Goal: Task Accomplishment & Management: Use online tool/utility

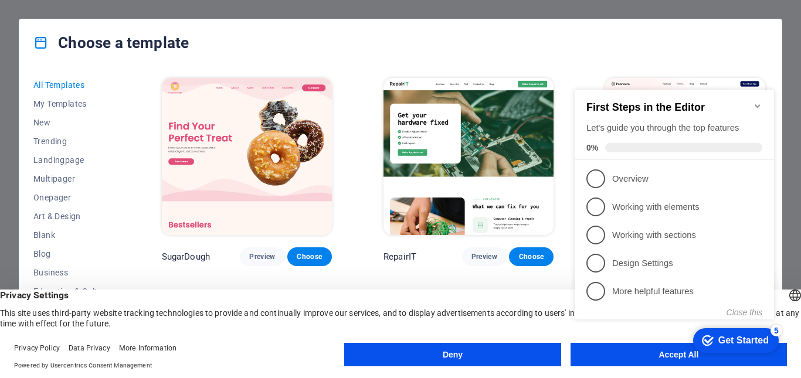
click at [643, 358] on appcues-checklist "Contextual help checklist present on screen" at bounding box center [676, 217] width 213 height 288
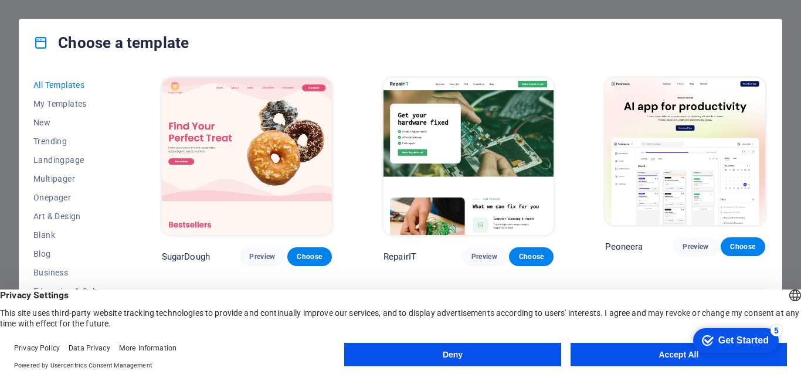
click at [639, 355] on button "Accept All" at bounding box center [679, 354] width 216 height 23
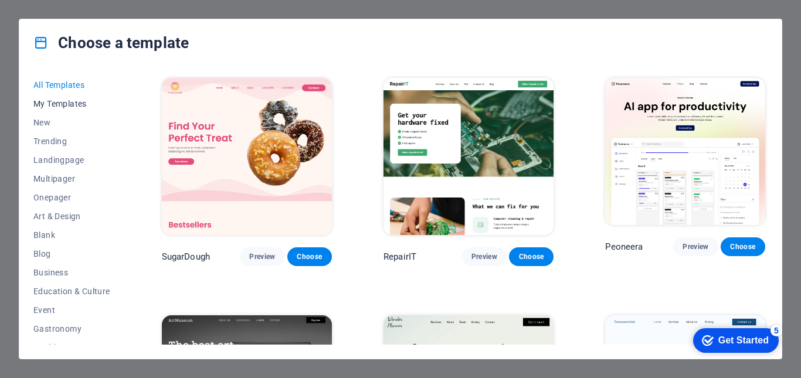
click at [38, 103] on span "My Templates" at bounding box center [71, 103] width 77 height 9
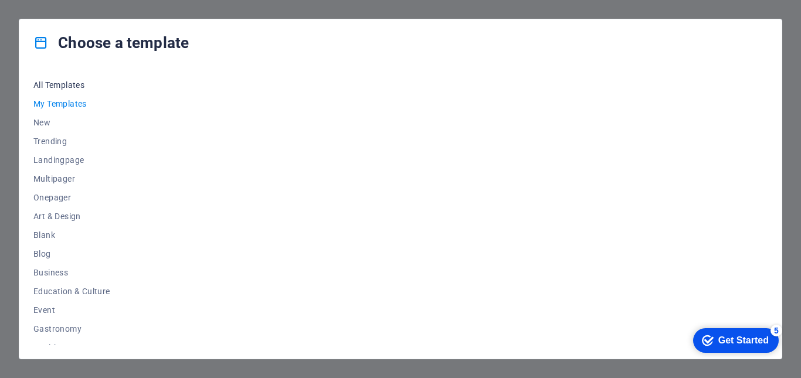
click at [66, 84] on span "All Templates" at bounding box center [71, 84] width 77 height 9
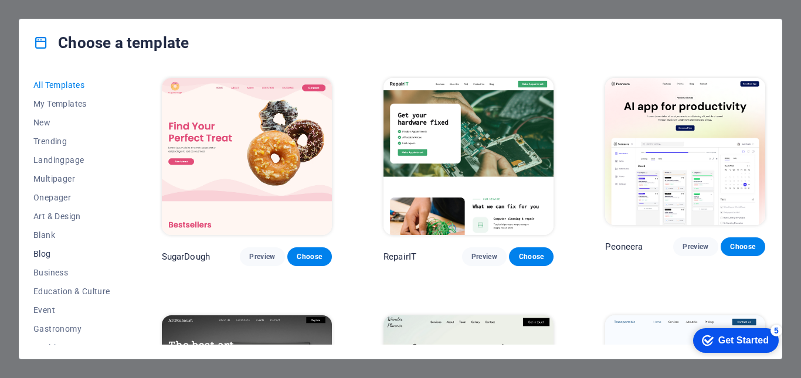
click at [56, 250] on span "Blog" at bounding box center [71, 253] width 77 height 9
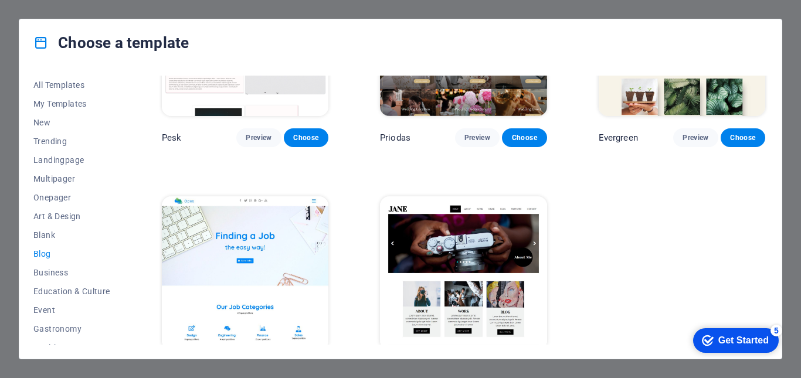
scroll to position [1551, 0]
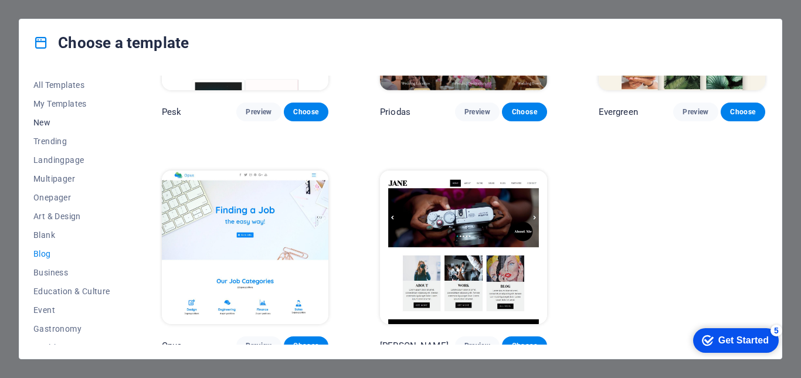
click at [43, 115] on button "New" at bounding box center [71, 122] width 77 height 19
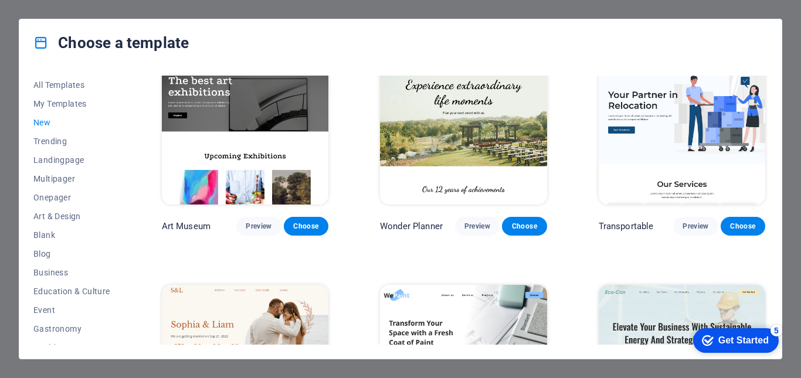
scroll to position [202, 0]
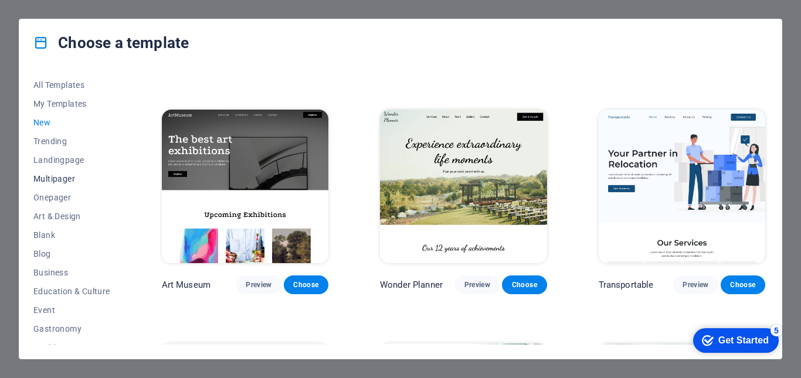
click at [73, 174] on span "Multipager" at bounding box center [71, 178] width 77 height 9
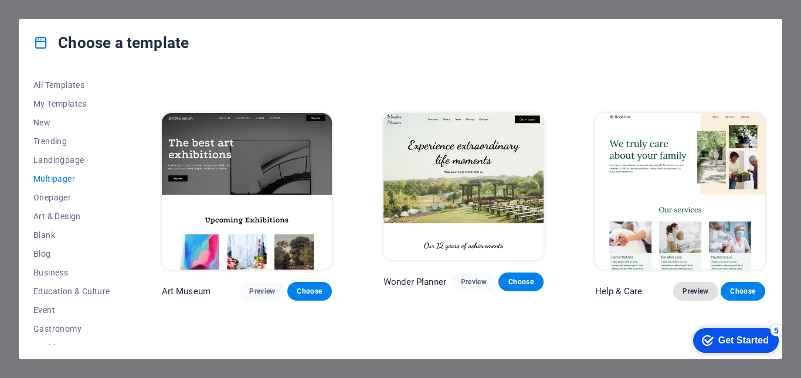
click at [684, 287] on span "Preview" at bounding box center [696, 291] width 26 height 9
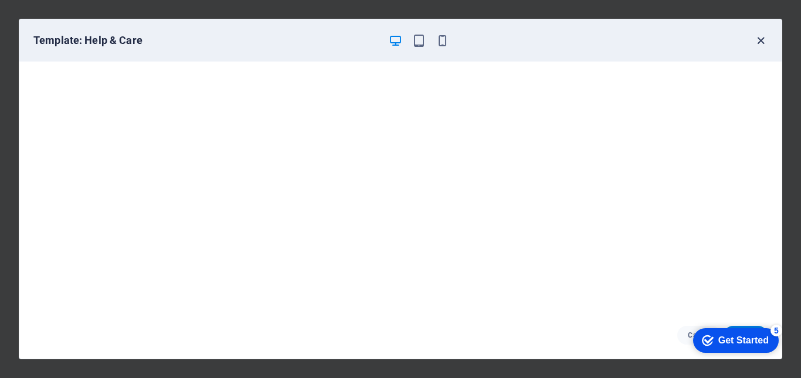
click at [757, 34] on icon "button" at bounding box center [760, 40] width 13 height 13
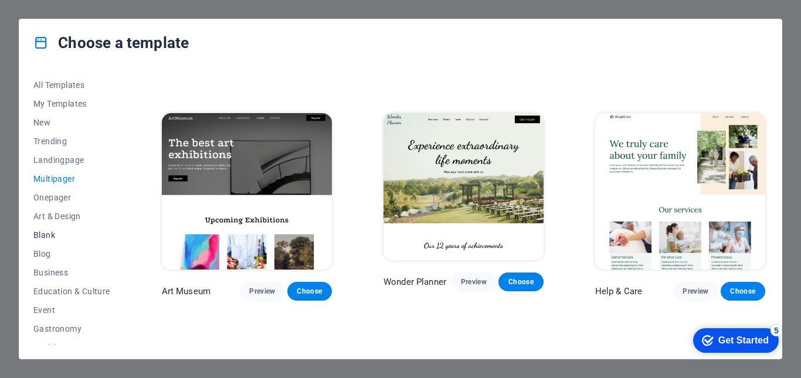
click at [60, 233] on span "Blank" at bounding box center [71, 234] width 77 height 9
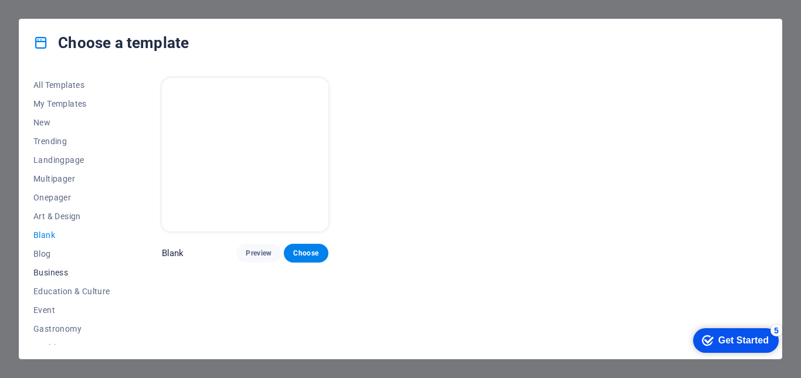
click at [60, 268] on span "Business" at bounding box center [71, 272] width 77 height 9
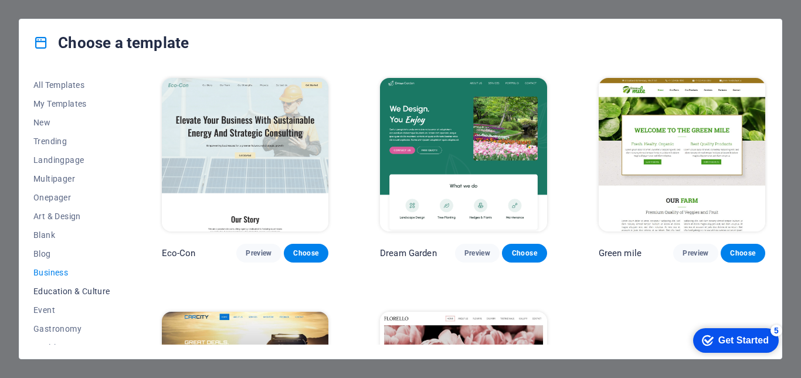
click at [66, 290] on span "Education & Culture" at bounding box center [71, 291] width 77 height 9
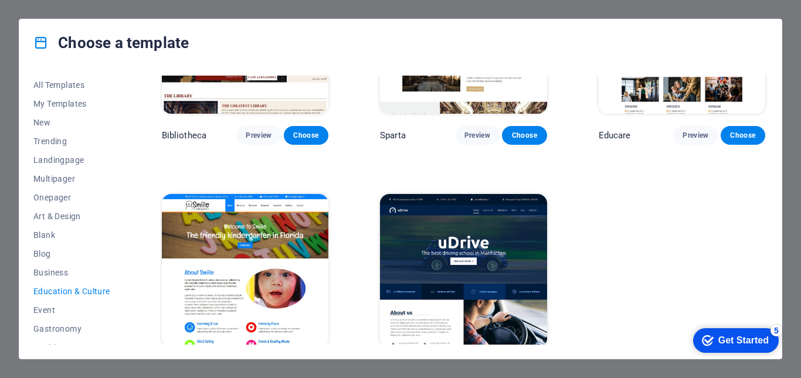
scroll to position [382, 0]
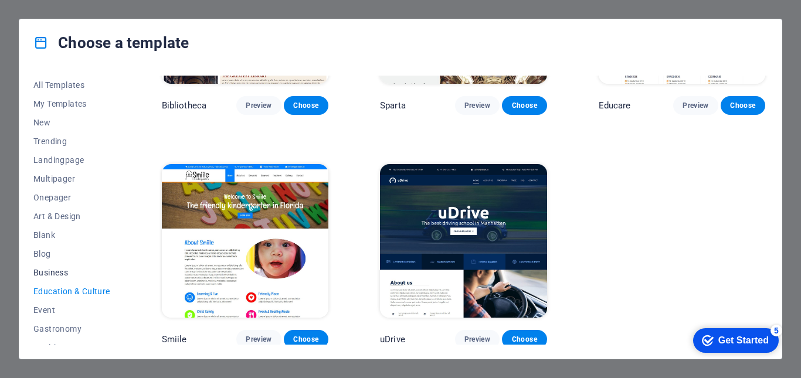
click at [60, 276] on span "Business" at bounding box center [71, 272] width 77 height 9
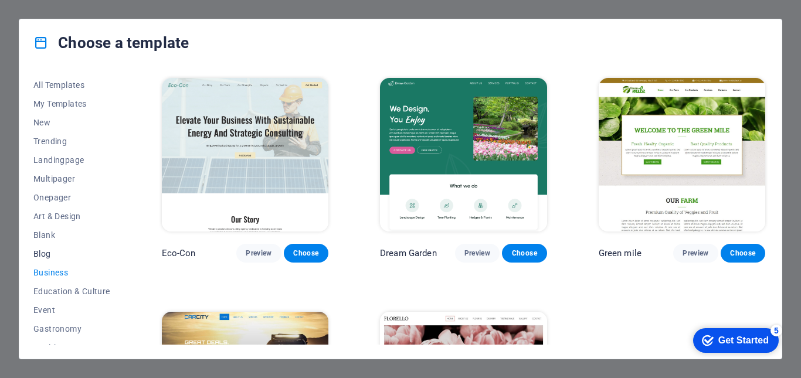
click at [49, 248] on button "Blog" at bounding box center [71, 254] width 77 height 19
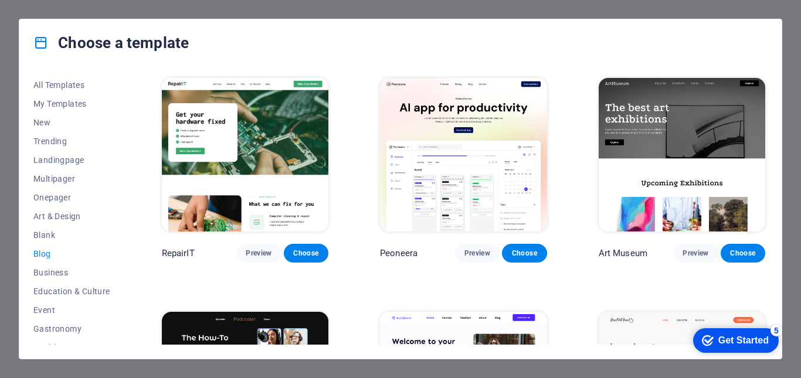
scroll to position [59, 0]
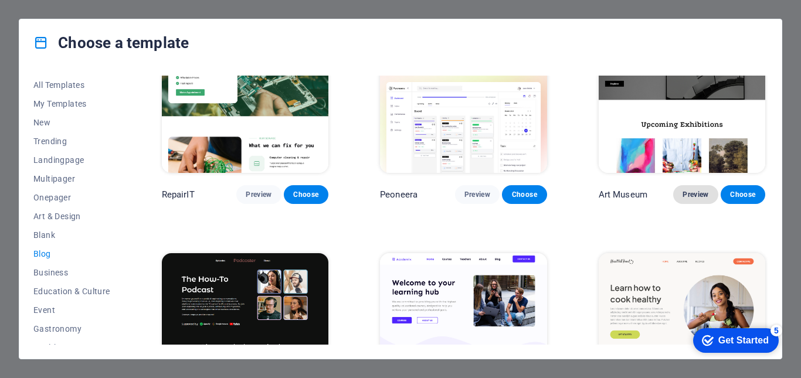
click at [694, 190] on span "Preview" at bounding box center [696, 194] width 26 height 9
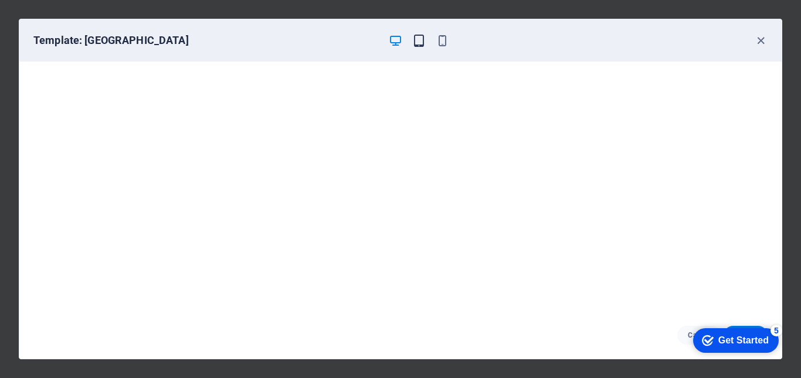
click at [419, 42] on icon "button" at bounding box center [418, 40] width 13 height 13
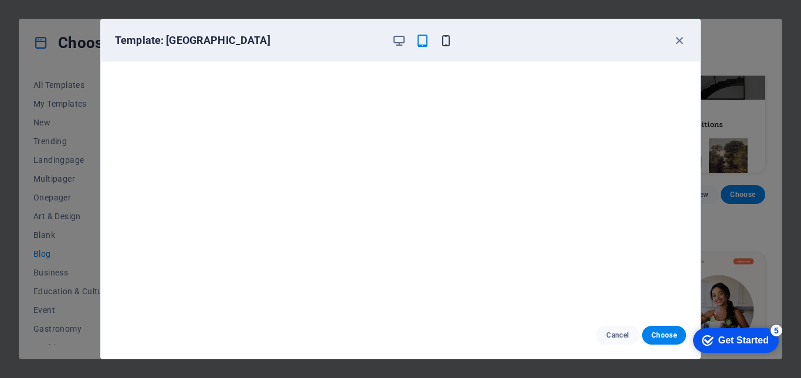
click at [448, 38] on icon "button" at bounding box center [445, 40] width 13 height 13
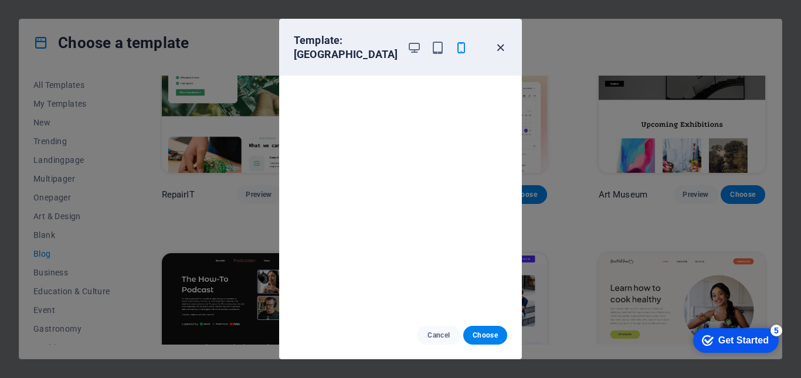
click at [499, 49] on icon "button" at bounding box center [500, 47] width 13 height 13
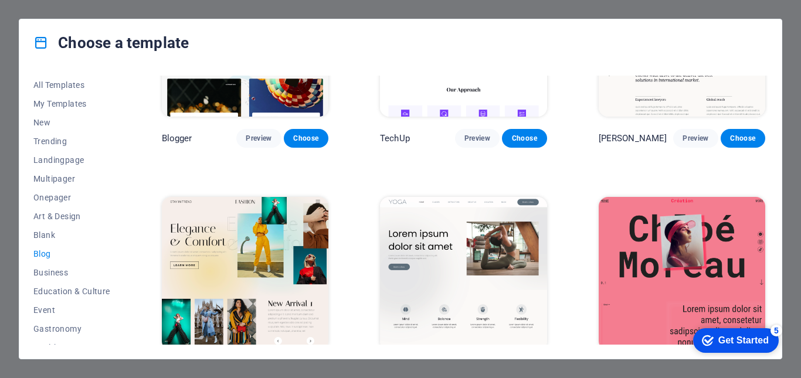
scroll to position [1114, 0]
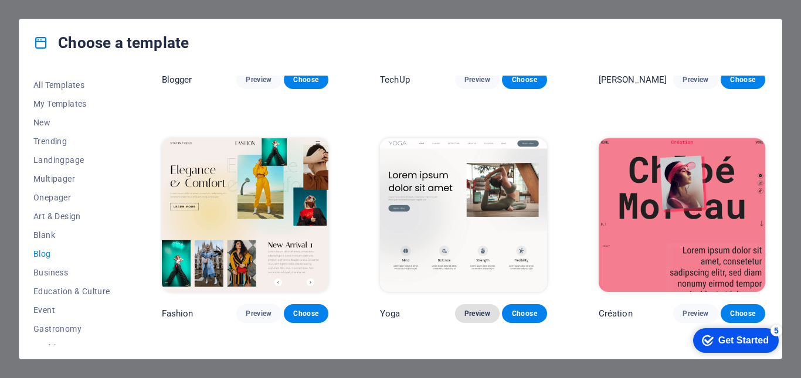
click at [457, 304] on button "Preview" at bounding box center [477, 313] width 45 height 19
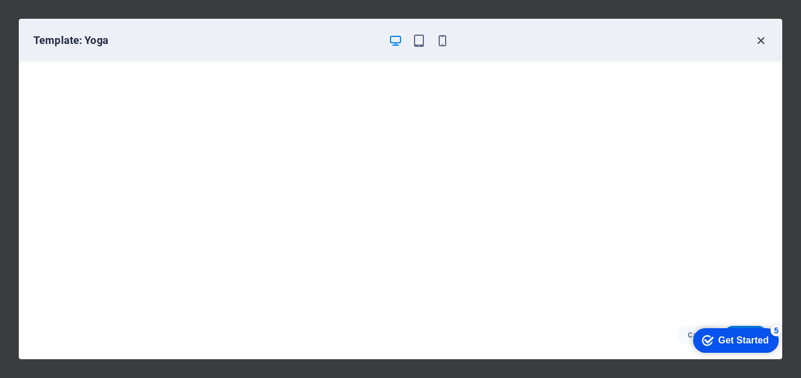
click at [763, 44] on icon "button" at bounding box center [760, 40] width 13 height 13
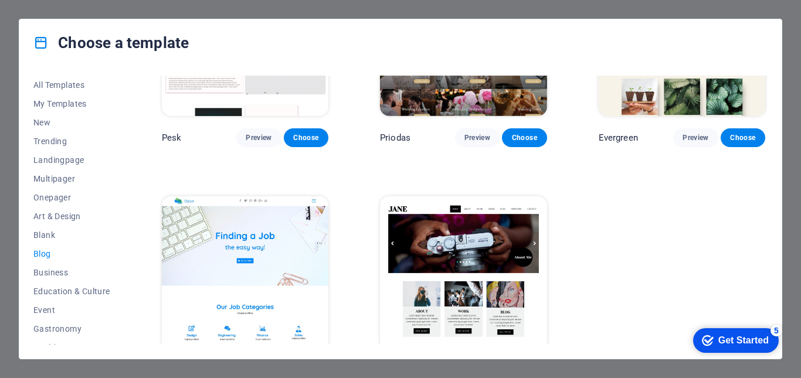
scroll to position [1551, 0]
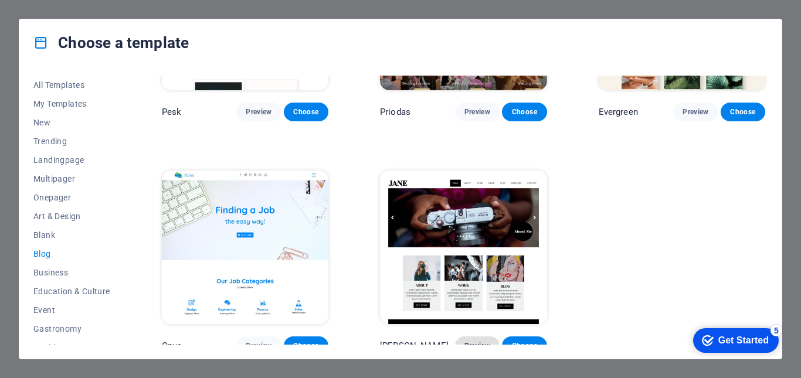
click at [476, 343] on button "Preview" at bounding box center [477, 346] width 45 height 19
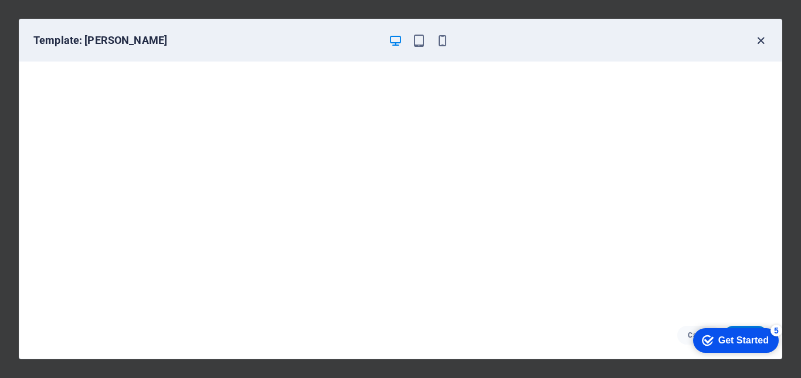
click at [761, 39] on icon "button" at bounding box center [760, 40] width 13 height 13
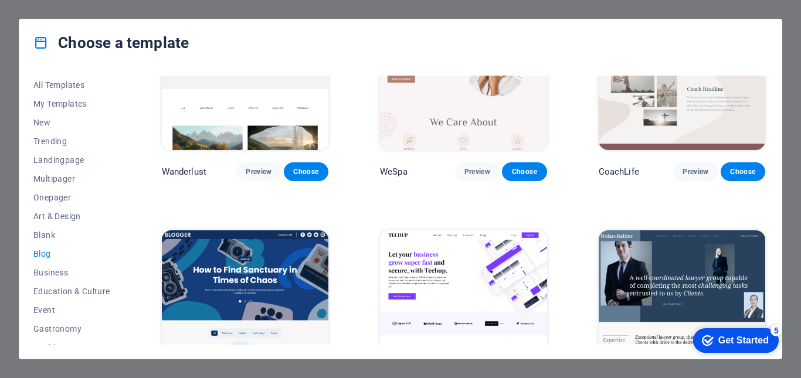
scroll to position [730, 0]
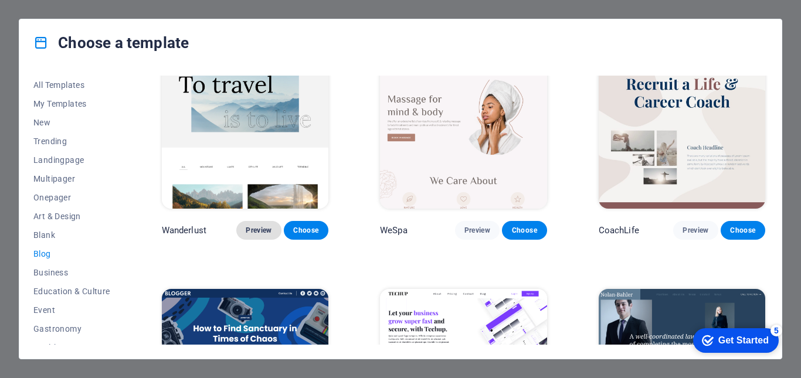
click at [259, 221] on button "Preview" at bounding box center [258, 230] width 45 height 19
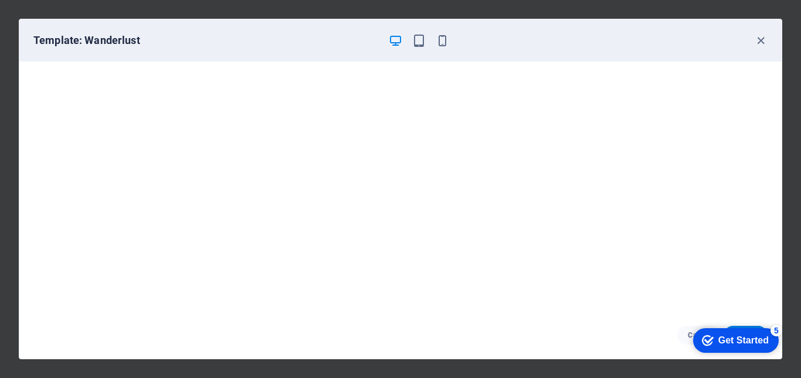
scroll to position [727, 0]
click at [760, 38] on icon "button" at bounding box center [760, 40] width 13 height 13
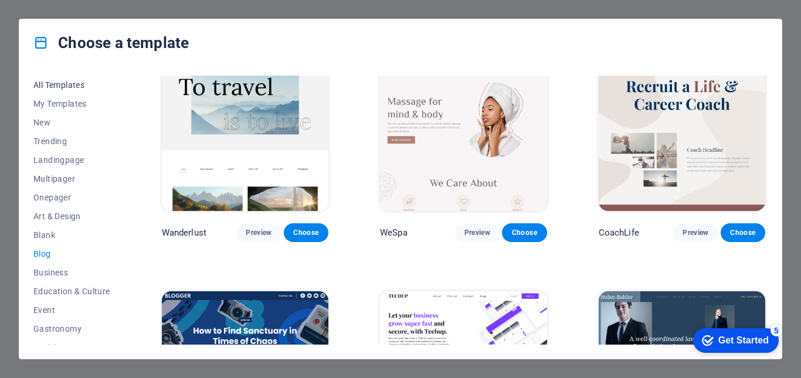
click at [55, 90] on button "All Templates" at bounding box center [71, 85] width 77 height 19
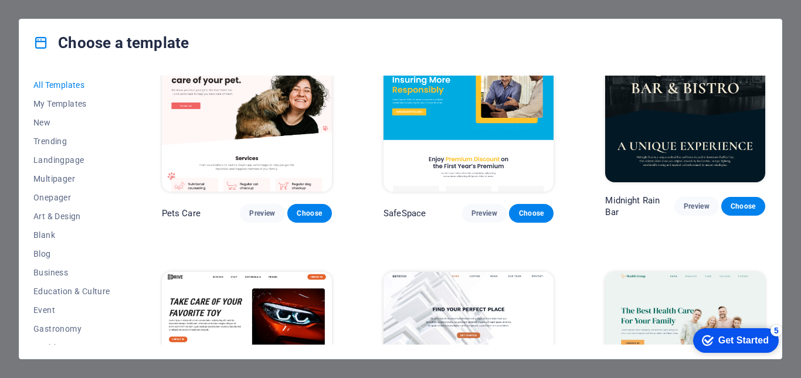
scroll to position [1887, 0]
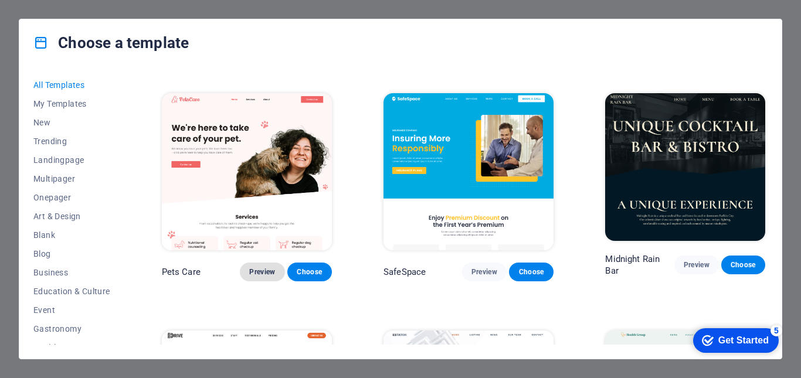
click at [259, 267] on span "Preview" at bounding box center [262, 271] width 26 height 9
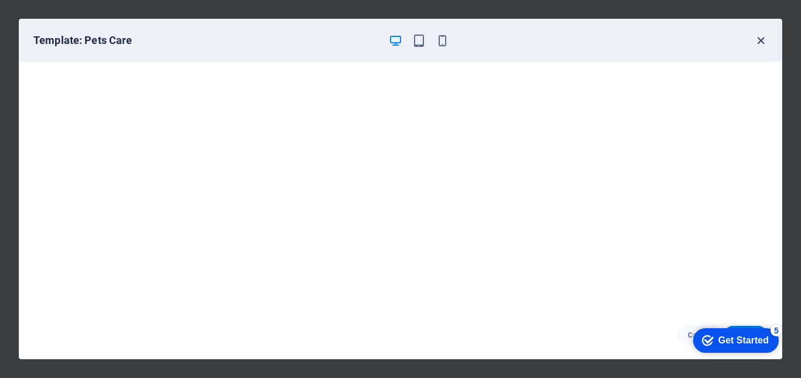
click at [765, 42] on icon "button" at bounding box center [760, 40] width 13 height 13
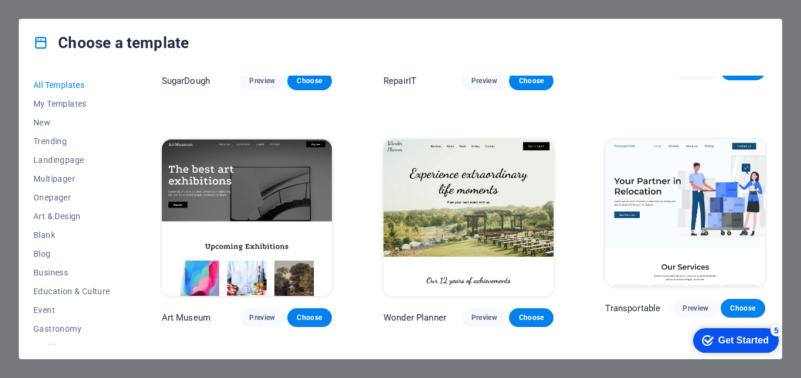
scroll to position [235, 0]
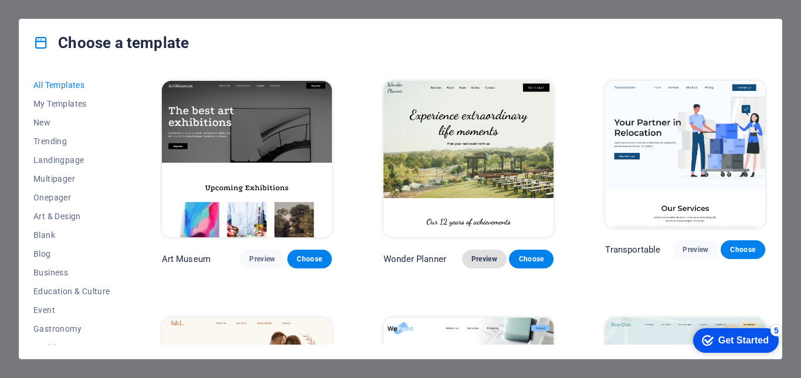
click at [465, 250] on button "Preview" at bounding box center [484, 259] width 45 height 19
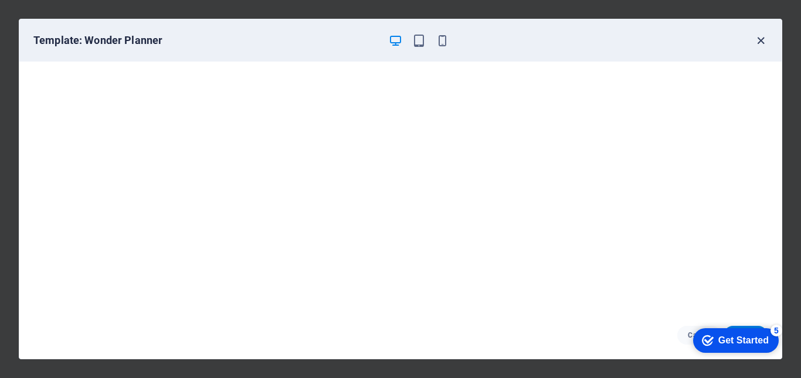
click at [762, 38] on icon "button" at bounding box center [760, 40] width 13 height 13
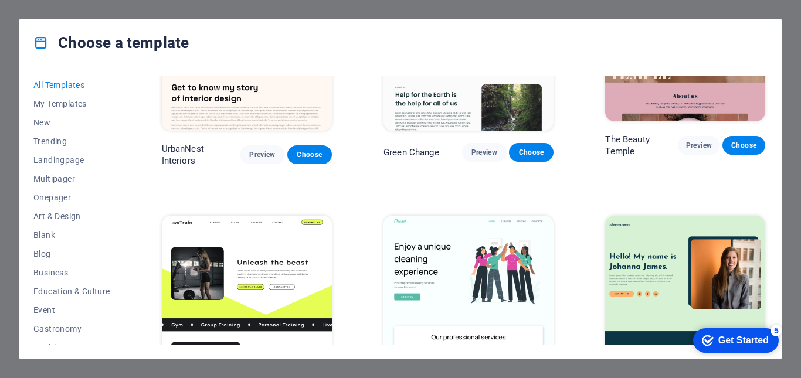
scroll to position [1349, 0]
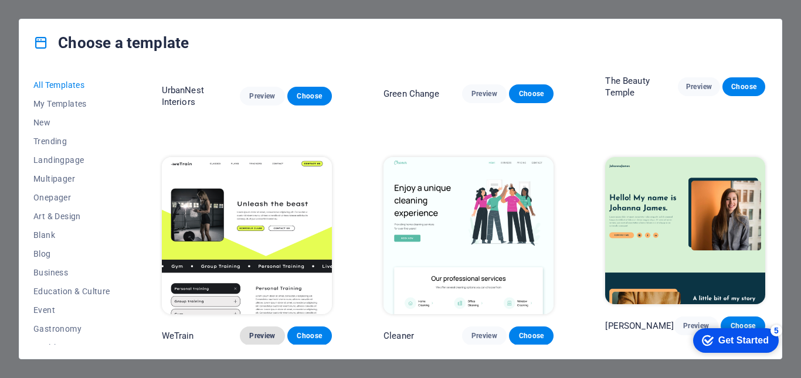
click at [260, 331] on span "Preview" at bounding box center [262, 335] width 26 height 9
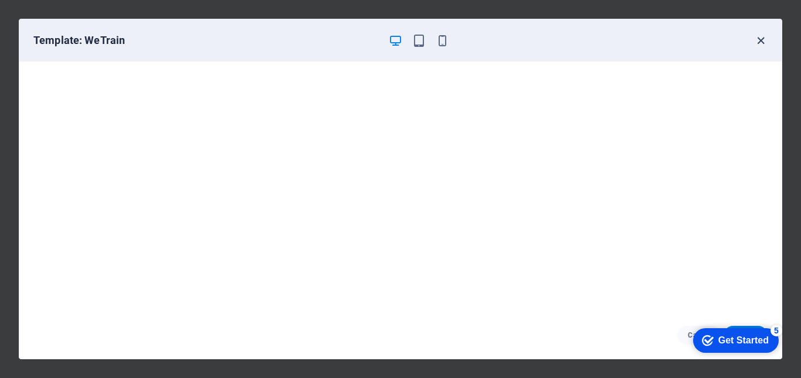
click at [760, 38] on icon "button" at bounding box center [760, 40] width 13 height 13
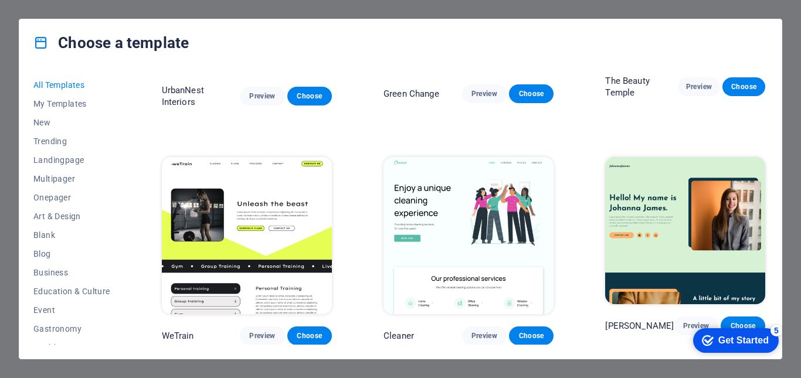
click at [273, 189] on img at bounding box center [247, 235] width 170 height 157
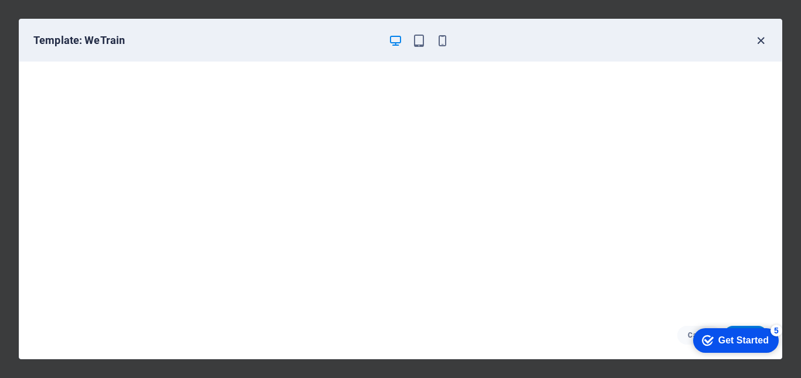
click at [765, 45] on icon "button" at bounding box center [760, 40] width 13 height 13
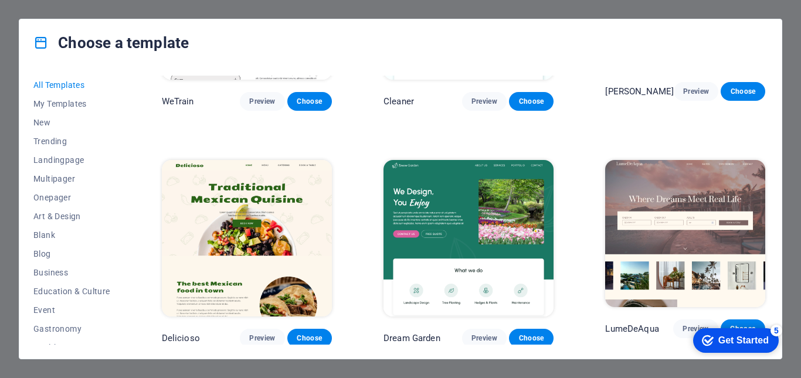
scroll to position [1642, 0]
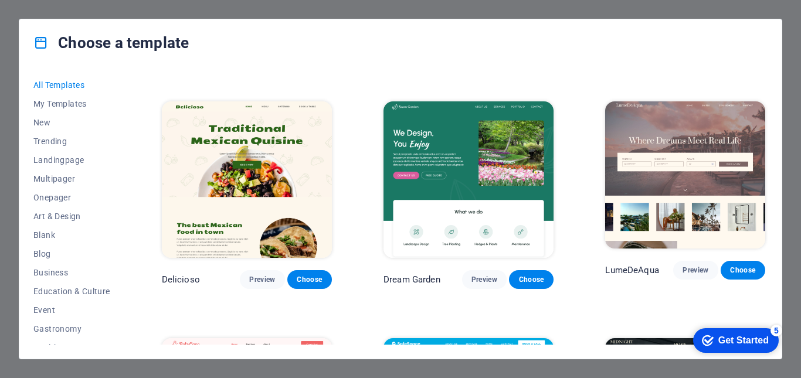
click at [676, 148] on img at bounding box center [685, 174] width 160 height 147
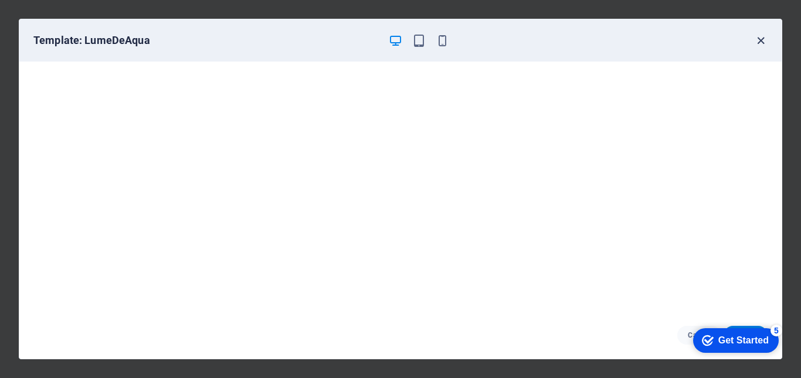
click at [755, 38] on icon "button" at bounding box center [760, 40] width 13 height 13
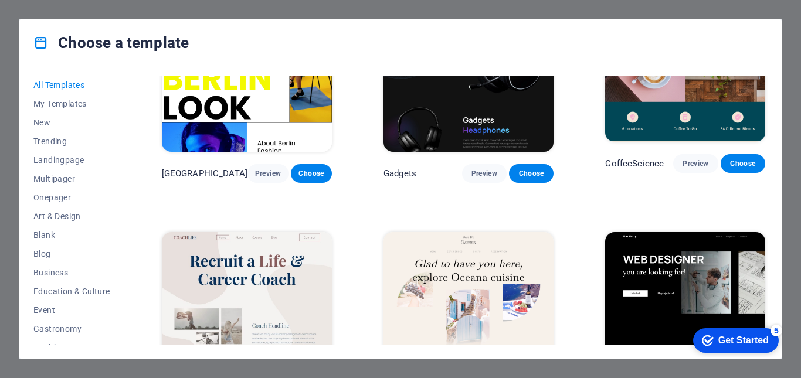
scroll to position [2757, 0]
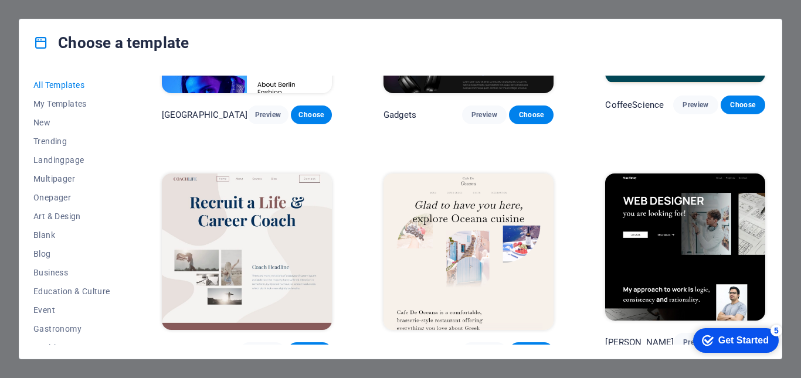
click at [253, 216] on img at bounding box center [247, 252] width 170 height 157
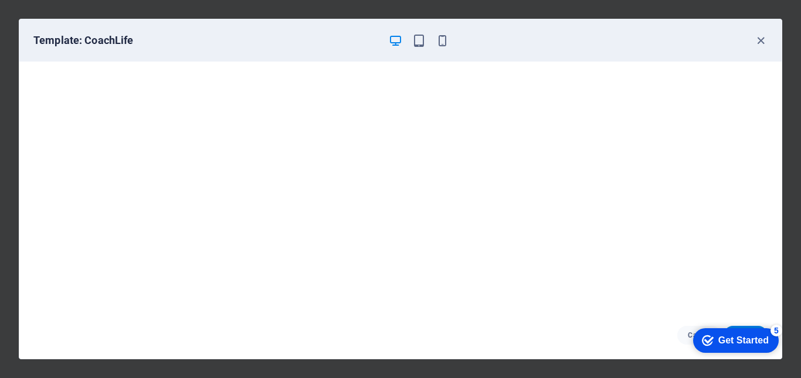
scroll to position [2748, 0]
click at [764, 36] on icon "button" at bounding box center [760, 40] width 13 height 13
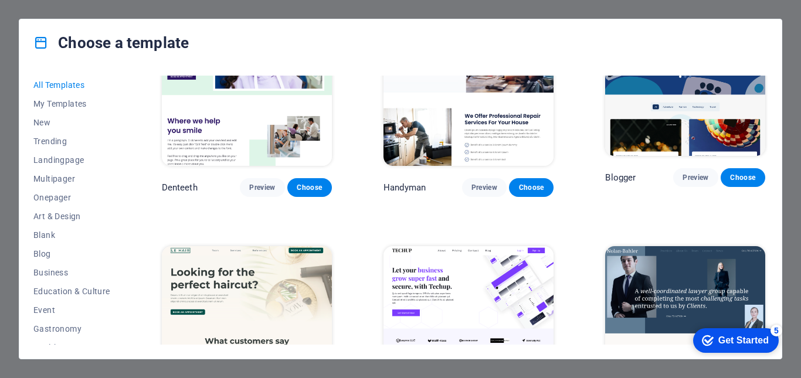
scroll to position [3217, 0]
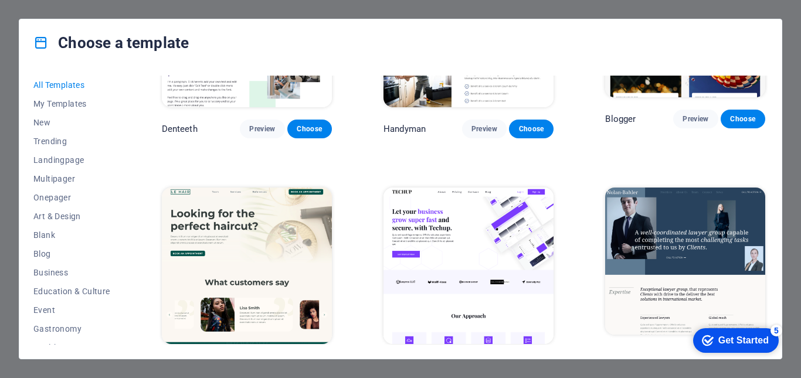
click at [475, 357] on button "Preview" at bounding box center [484, 366] width 45 height 19
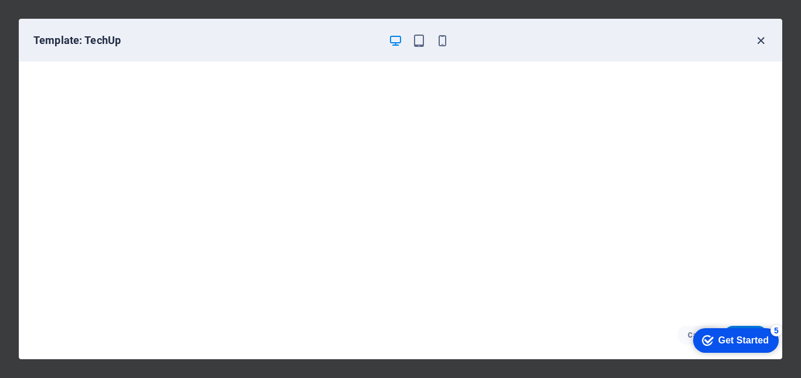
click at [759, 36] on icon "button" at bounding box center [760, 40] width 13 height 13
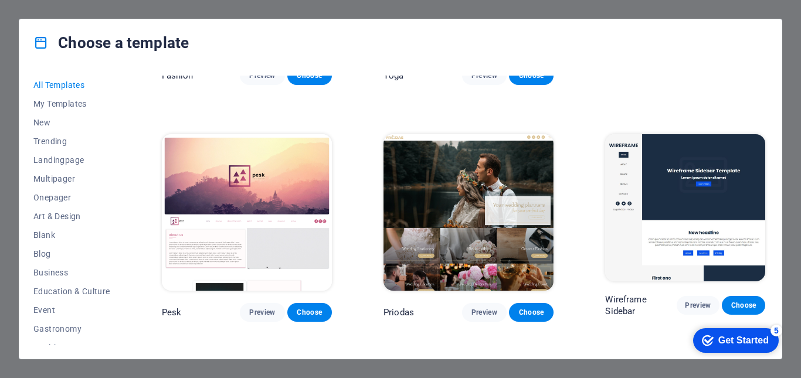
scroll to position [3803, 0]
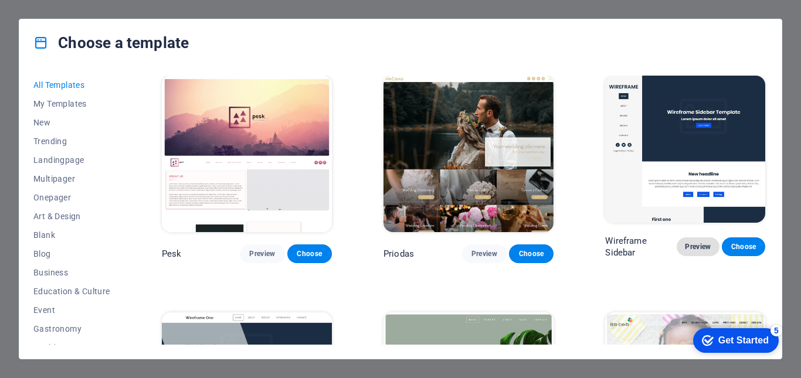
click at [677, 238] on button "Preview" at bounding box center [698, 247] width 43 height 19
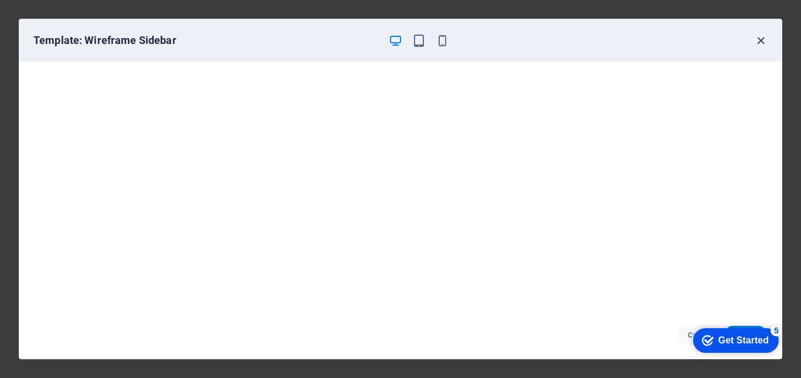
click at [757, 39] on icon "button" at bounding box center [760, 40] width 13 height 13
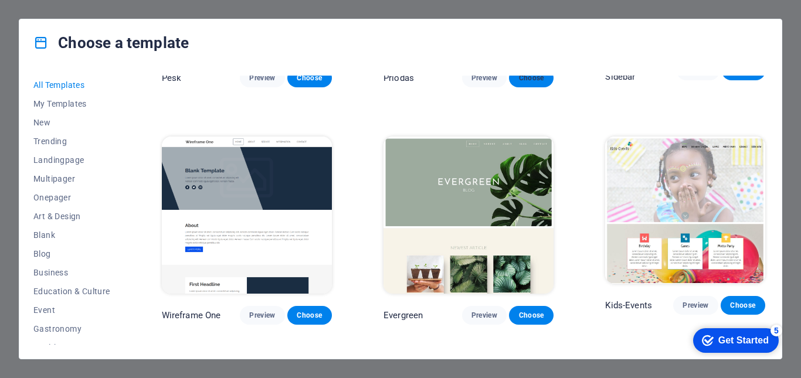
scroll to position [4038, 0]
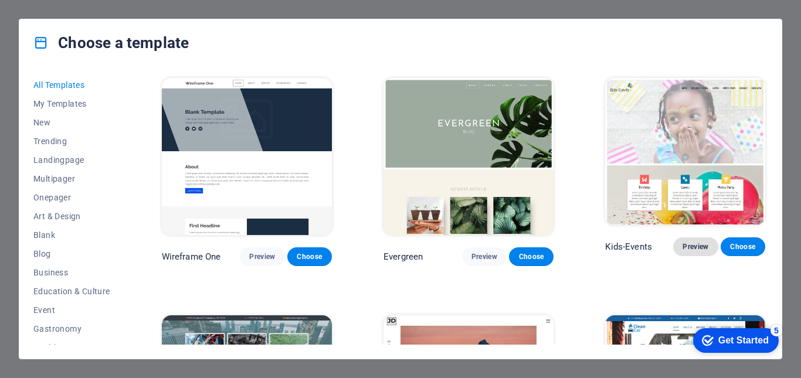
click at [685, 242] on span "Preview" at bounding box center [696, 246] width 26 height 9
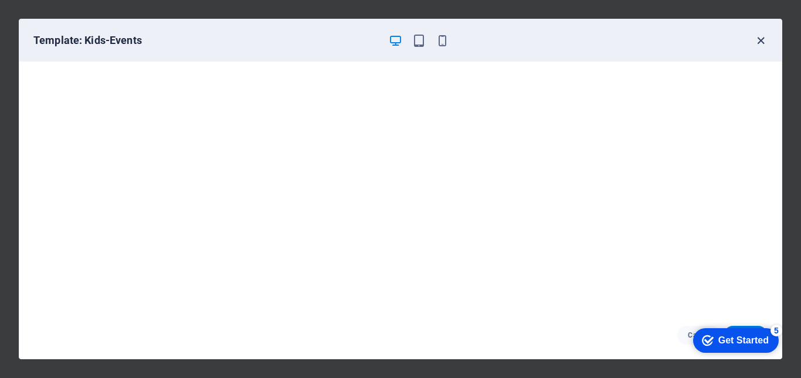
click at [759, 42] on icon "button" at bounding box center [760, 40] width 13 height 13
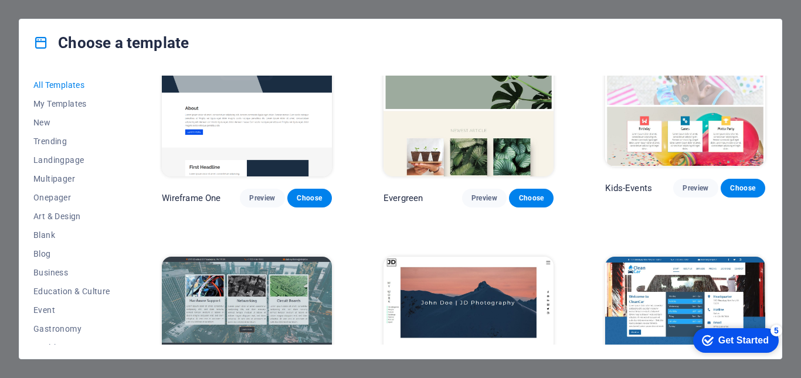
scroll to position [4155, 0]
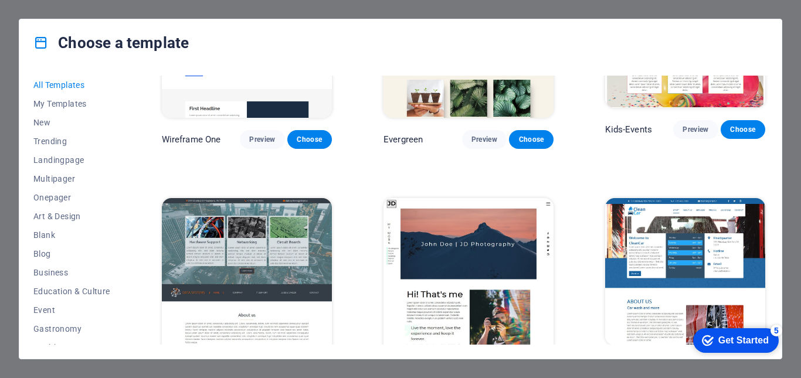
click at [472, 372] on span "Preview" at bounding box center [485, 376] width 26 height 9
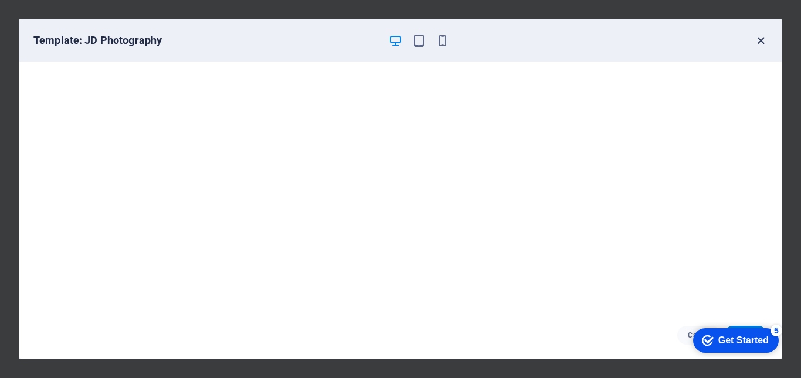
click at [756, 36] on icon "button" at bounding box center [760, 40] width 13 height 13
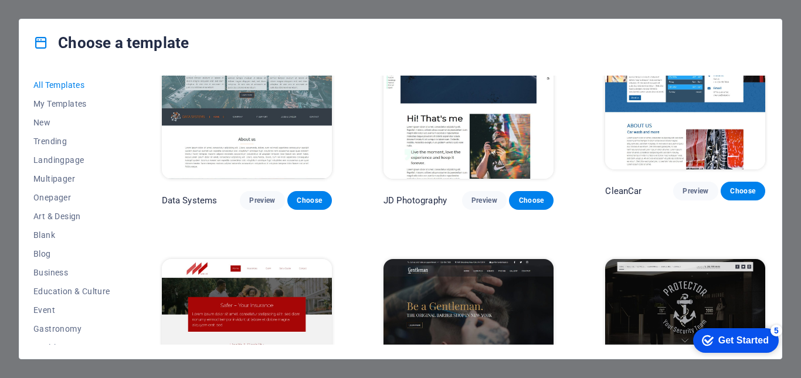
scroll to position [4449, 0]
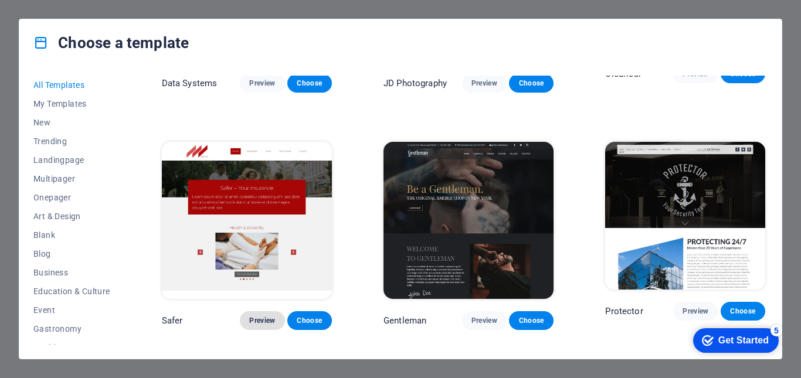
click at [266, 316] on span "Preview" at bounding box center [262, 320] width 26 height 9
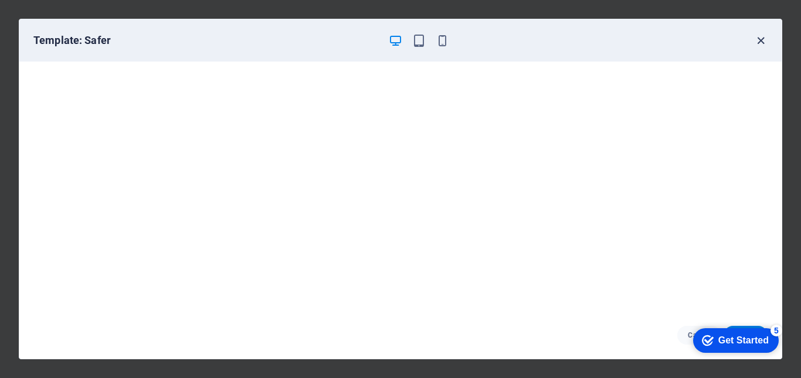
click at [767, 44] on icon "button" at bounding box center [760, 40] width 13 height 13
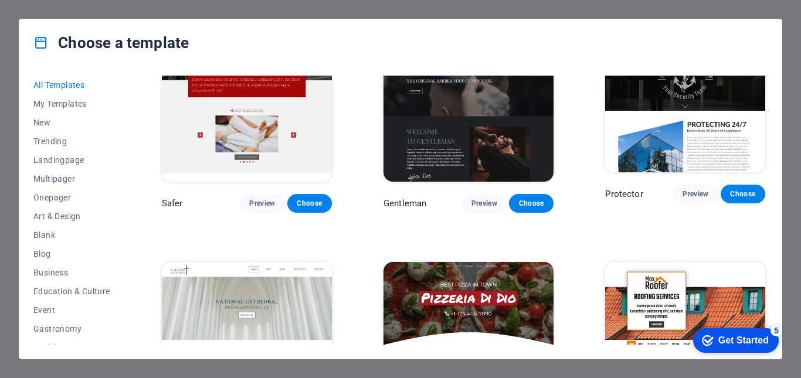
scroll to position [4625, 0]
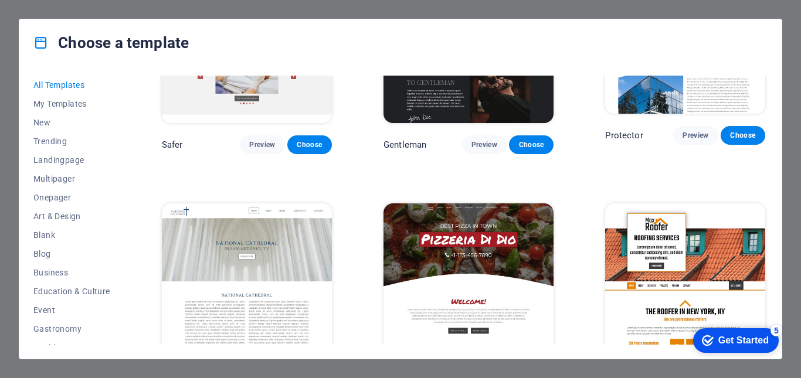
click at [264, 372] on button "Preview" at bounding box center [268, 381] width 41 height 19
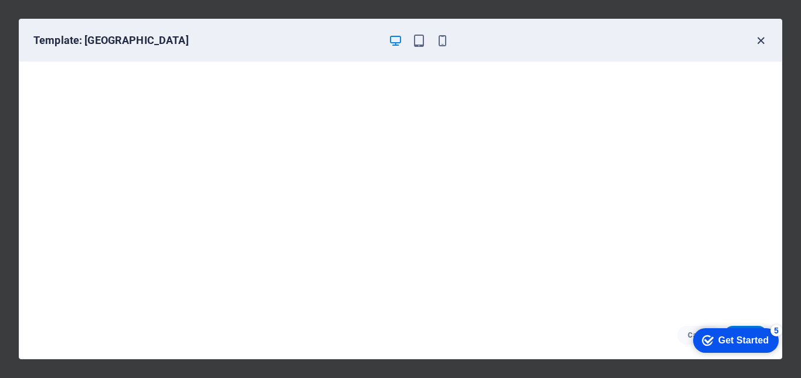
click at [766, 42] on icon "button" at bounding box center [760, 40] width 13 height 13
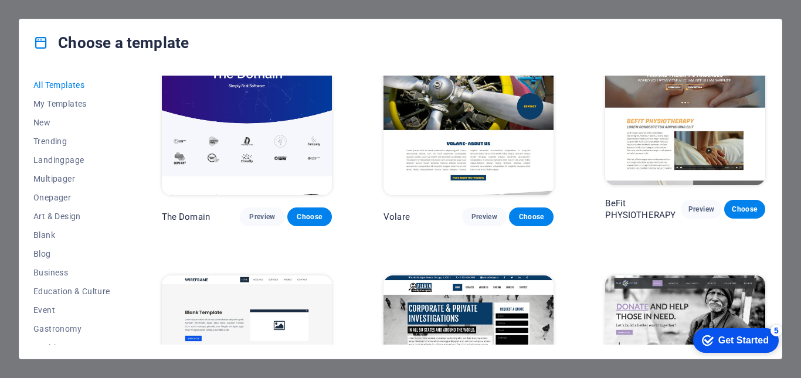
scroll to position [5798, 0]
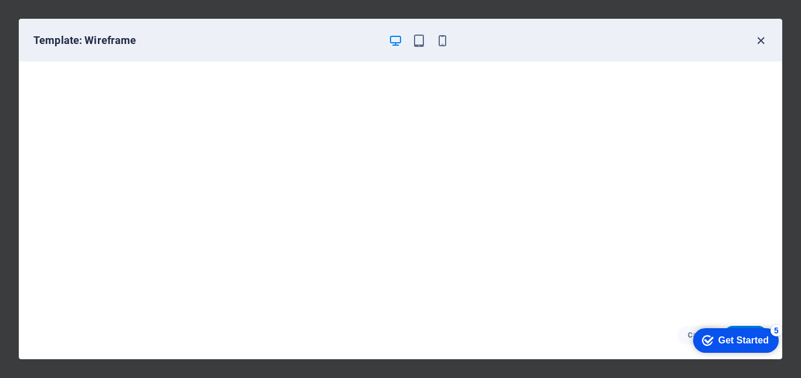
click at [765, 43] on icon "button" at bounding box center [760, 40] width 13 height 13
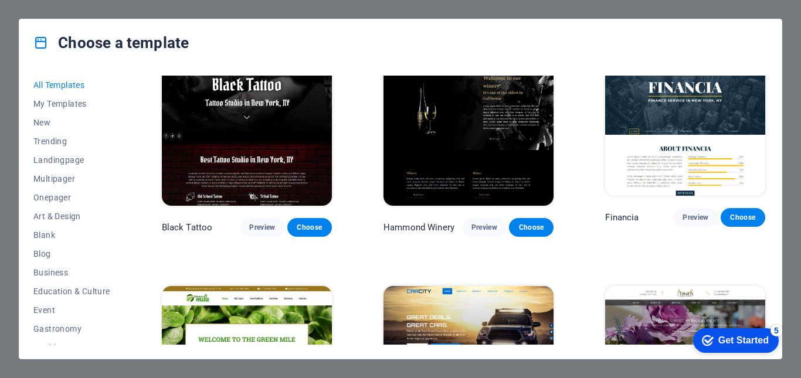
scroll to position [6736, 0]
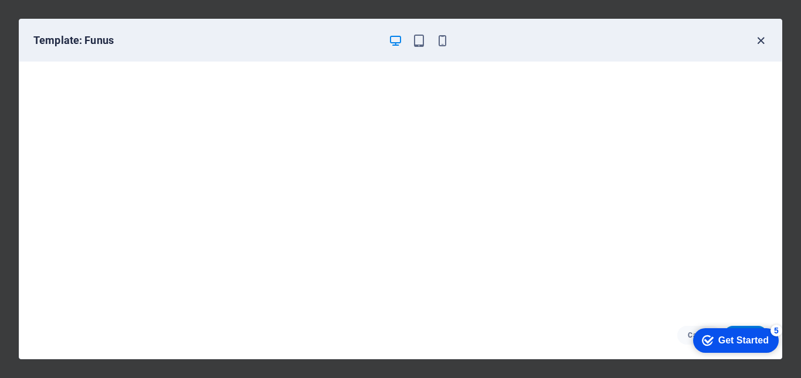
click at [762, 44] on icon "button" at bounding box center [760, 40] width 13 height 13
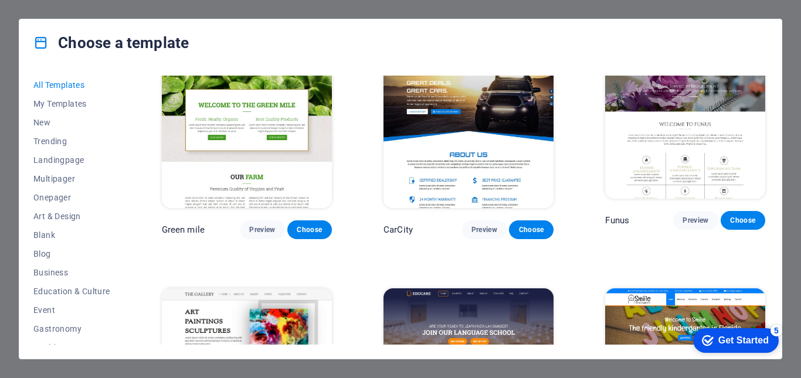
scroll to position [6971, 0]
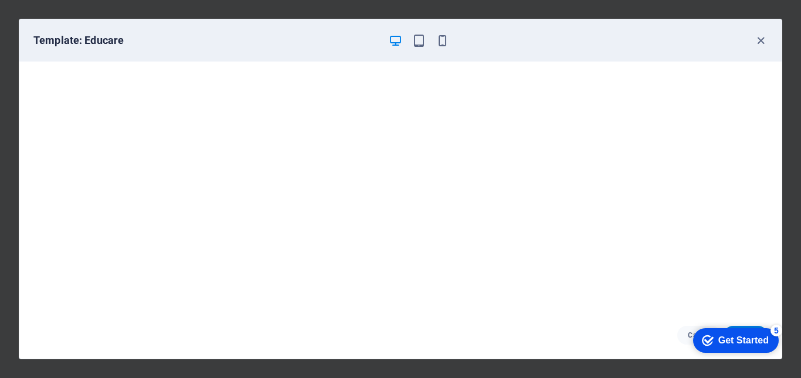
drag, startPoint x: 521, startPoint y: 38, endPoint x: 273, endPoint y: 38, distance: 248.1
click at [273, 38] on h6 "Template: Educare" at bounding box center [205, 40] width 345 height 14
click at [761, 39] on icon "button" at bounding box center [760, 40] width 13 height 13
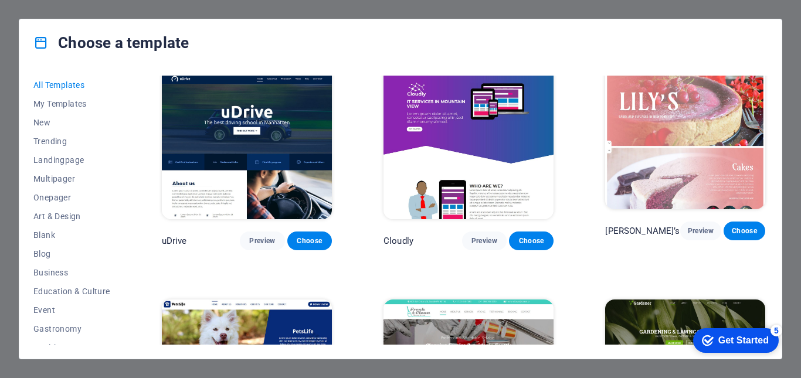
scroll to position [7909, 0]
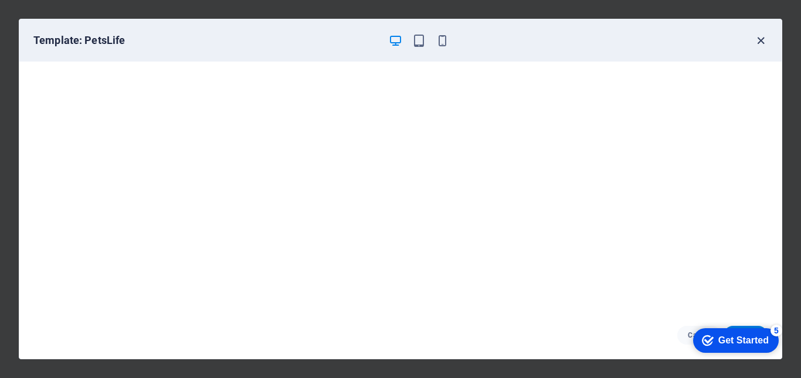
click at [761, 43] on icon "button" at bounding box center [760, 40] width 13 height 13
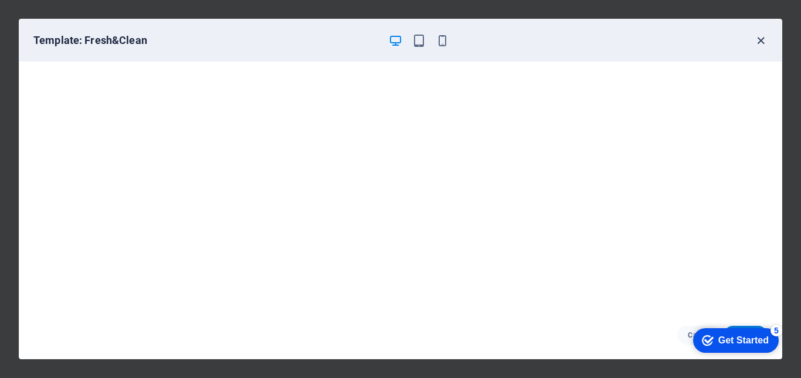
click at [764, 37] on icon "button" at bounding box center [760, 40] width 13 height 13
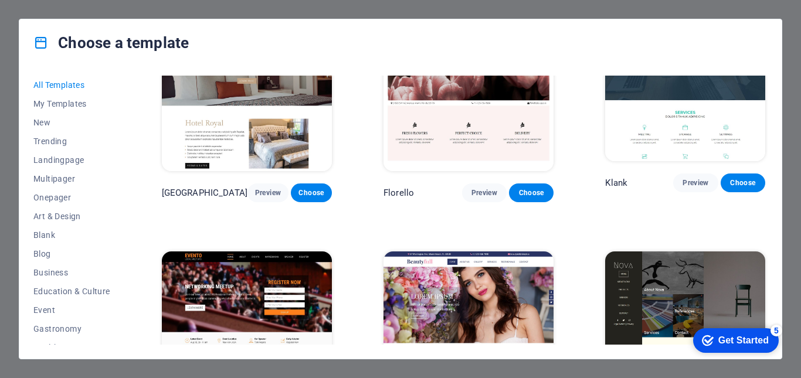
scroll to position [8906, 0]
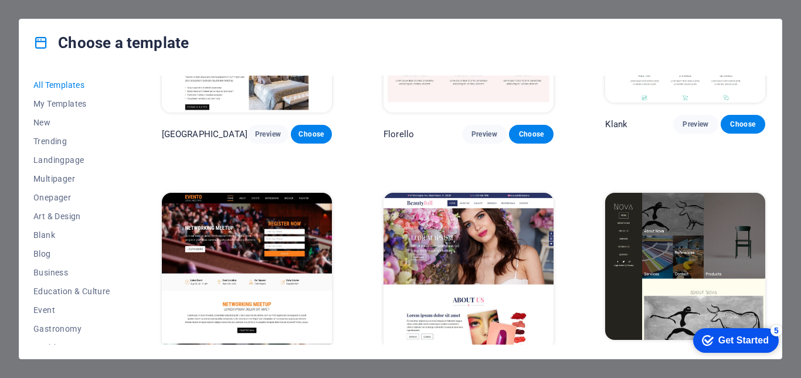
click at [689, 357] on span "Preview" at bounding box center [696, 361] width 26 height 9
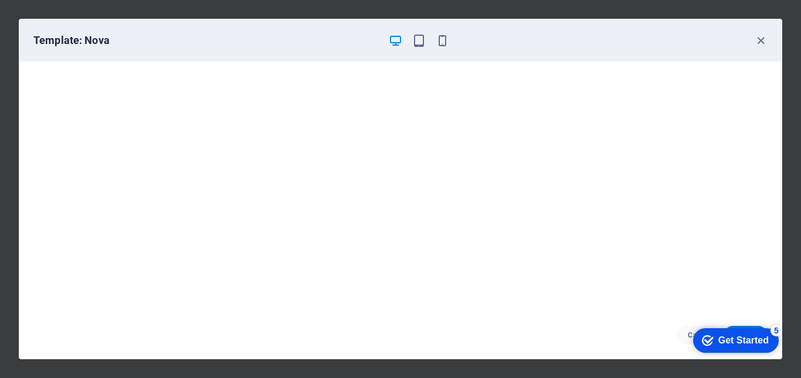
scroll to position [0, 0]
click at [756, 42] on icon "button" at bounding box center [760, 40] width 13 height 13
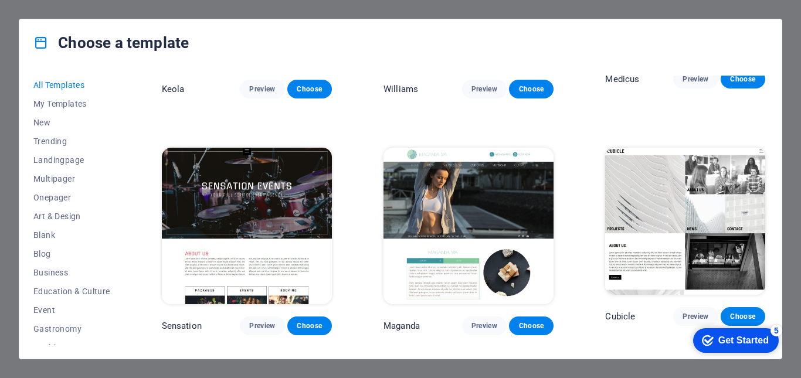
scroll to position [10196, 0]
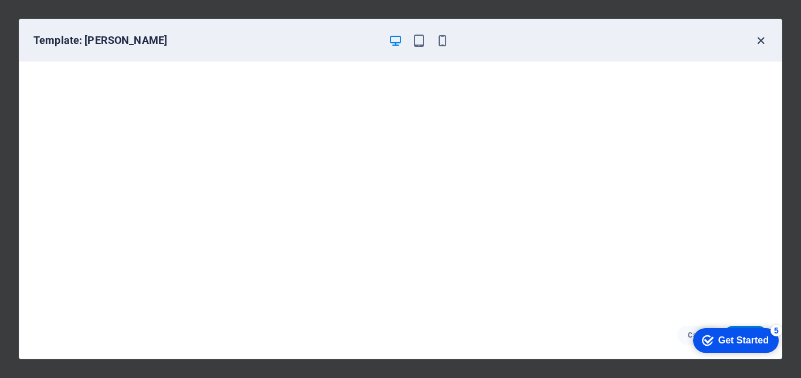
click at [761, 40] on icon "button" at bounding box center [760, 40] width 13 height 13
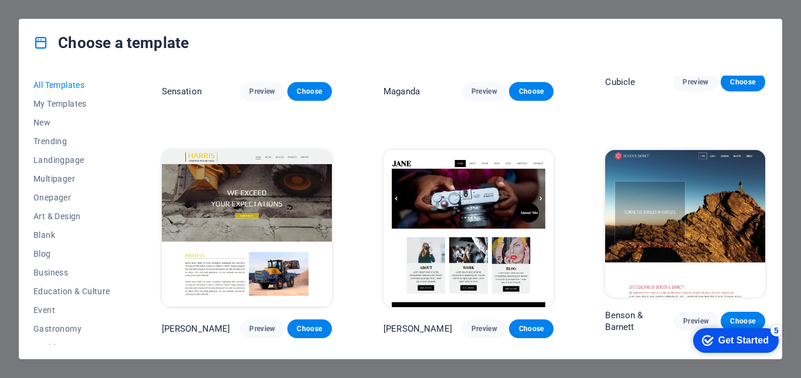
scroll to position [10431, 0]
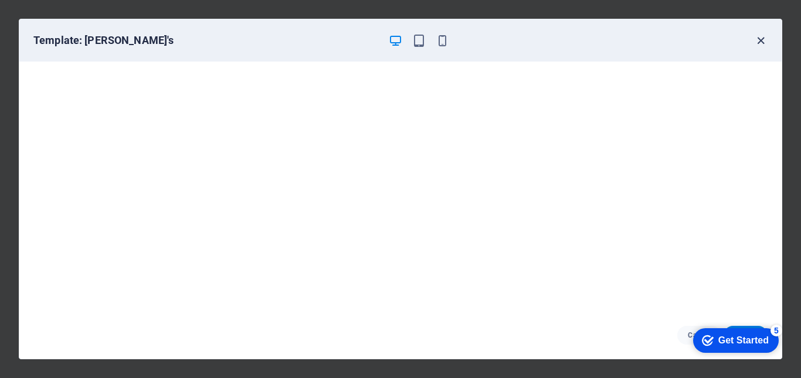
click at [760, 37] on icon "button" at bounding box center [760, 40] width 13 height 13
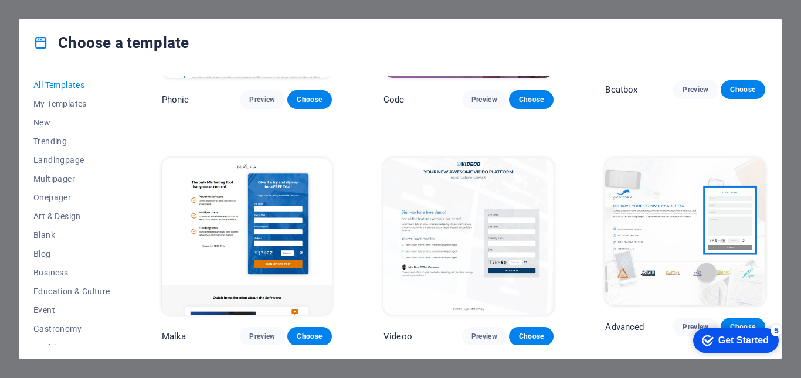
scroll to position [11193, 0]
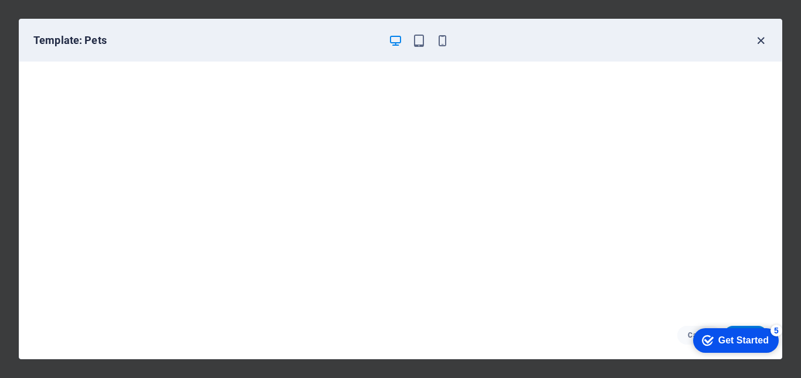
click at [762, 43] on icon "button" at bounding box center [760, 40] width 13 height 13
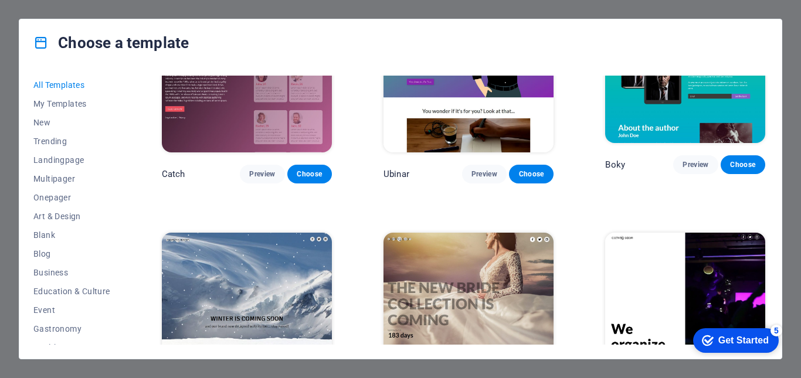
scroll to position [12508, 0]
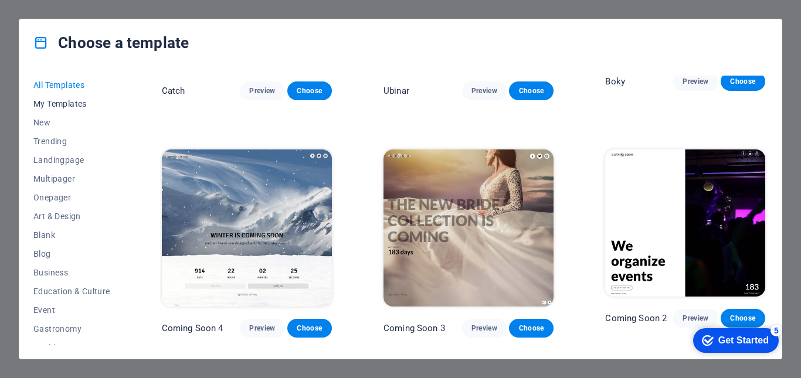
click at [63, 103] on span "My Templates" at bounding box center [71, 103] width 77 height 9
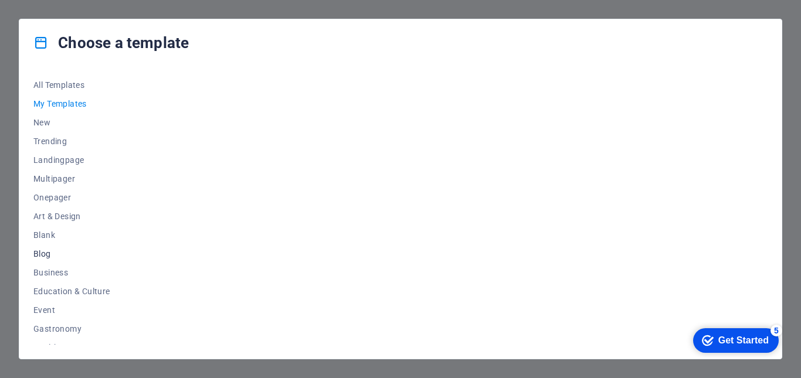
click at [44, 259] on button "Blog" at bounding box center [71, 254] width 77 height 19
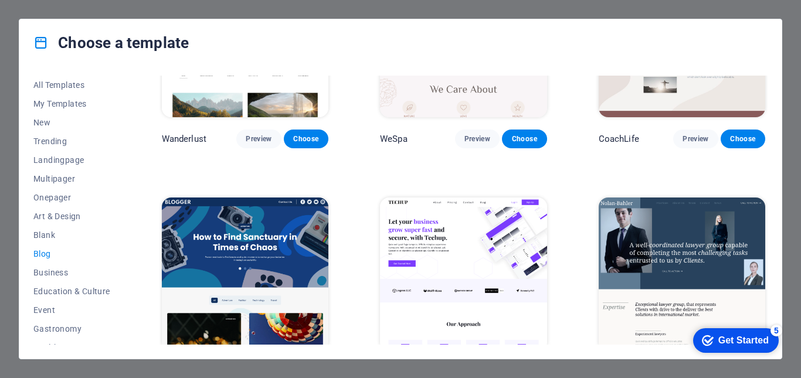
scroll to position [880, 0]
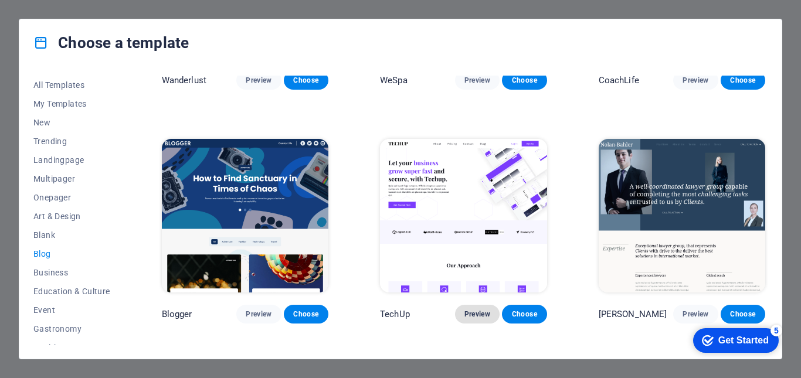
click at [481, 310] on span "Preview" at bounding box center [478, 314] width 26 height 9
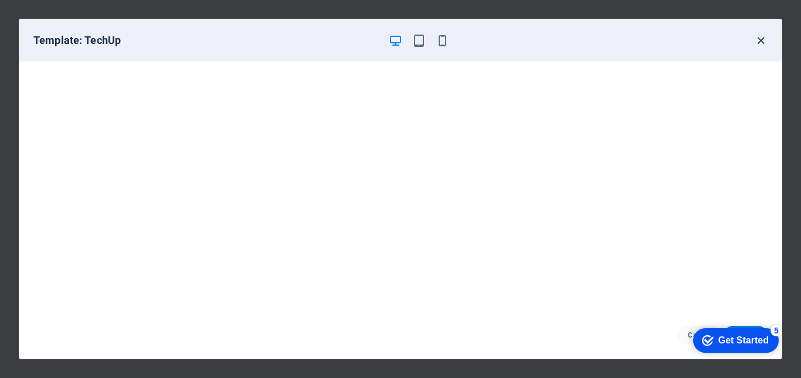
click at [759, 38] on icon "button" at bounding box center [760, 40] width 13 height 13
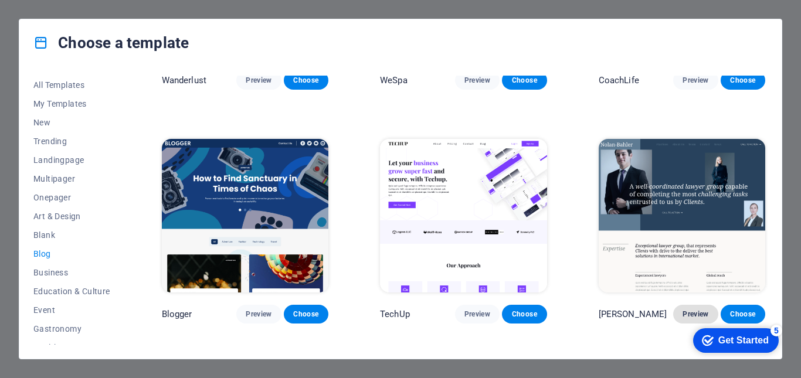
click at [683, 310] on span "Preview" at bounding box center [696, 314] width 26 height 9
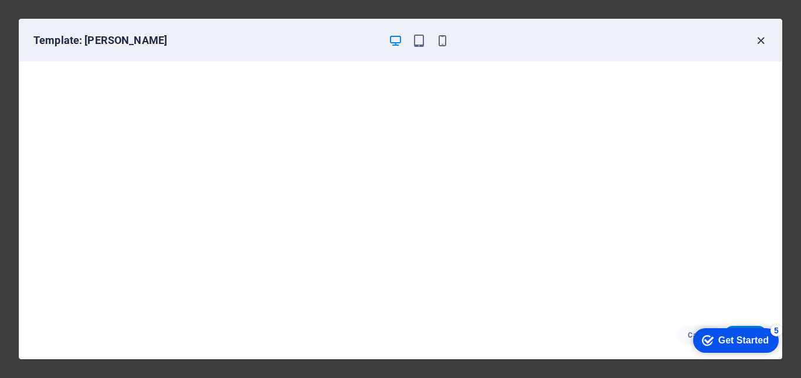
click at [753, 37] on div "Template: Nolan-Bahler" at bounding box center [393, 40] width 720 height 14
click at [758, 39] on icon "button" at bounding box center [760, 40] width 13 height 13
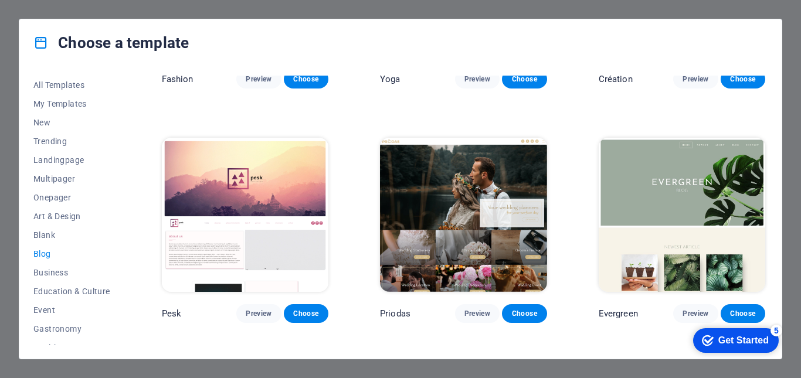
scroll to position [1408, 0]
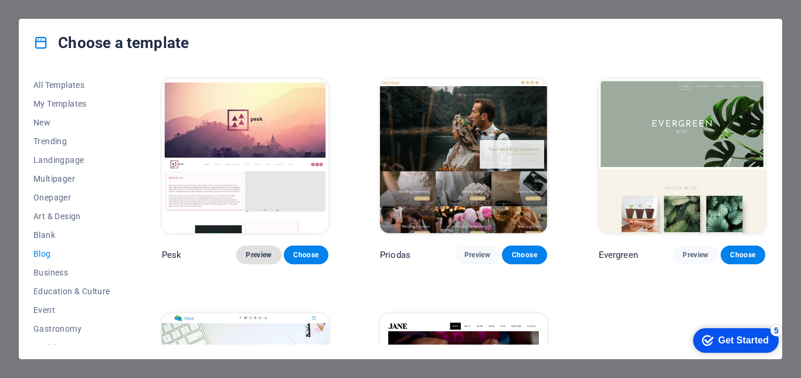
click at [239, 246] on button "Preview" at bounding box center [258, 255] width 45 height 19
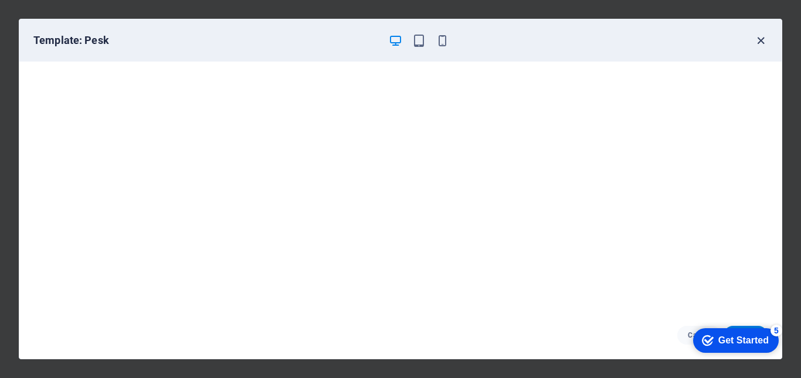
click at [761, 44] on icon "button" at bounding box center [760, 40] width 13 height 13
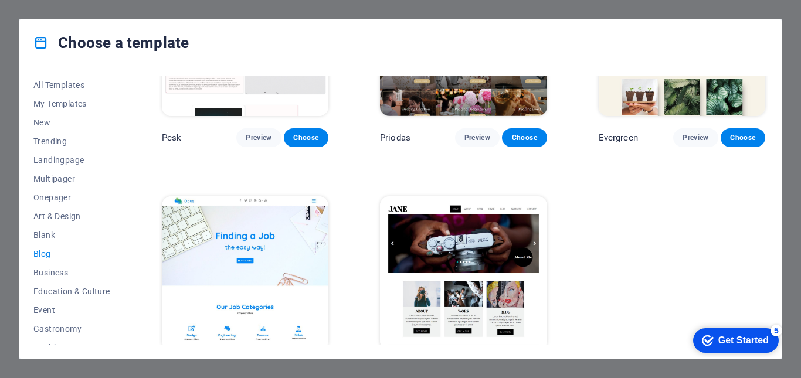
scroll to position [1551, 0]
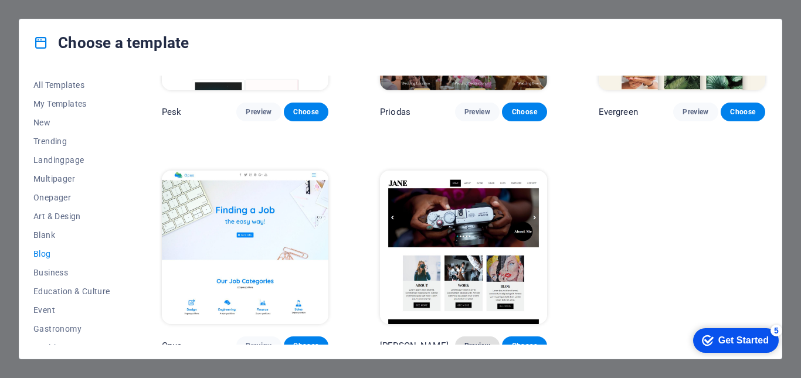
click at [476, 341] on span "Preview" at bounding box center [478, 345] width 26 height 9
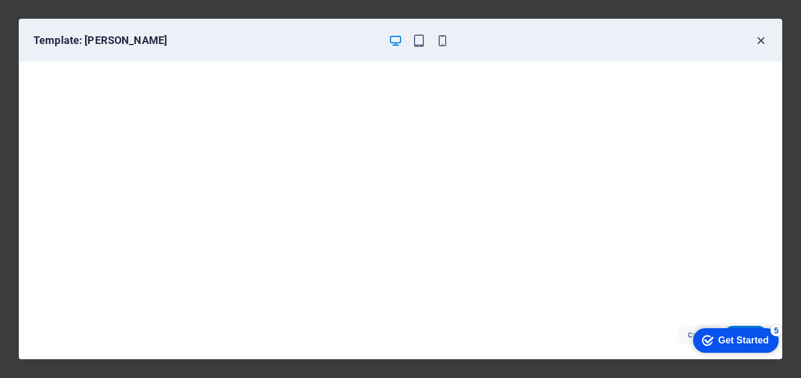
click at [760, 37] on icon "button" at bounding box center [760, 40] width 13 height 13
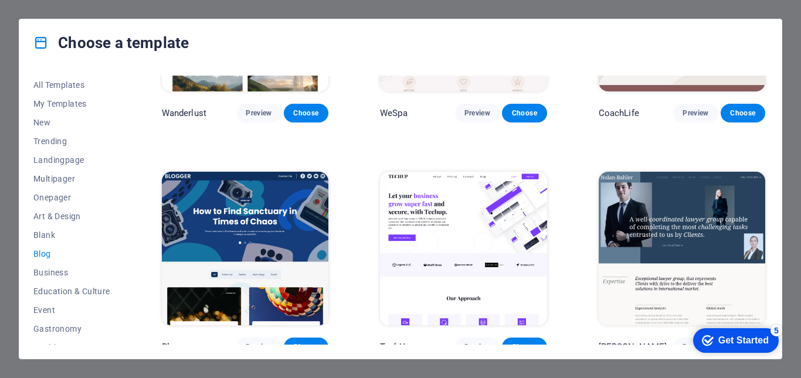
scroll to position [788, 0]
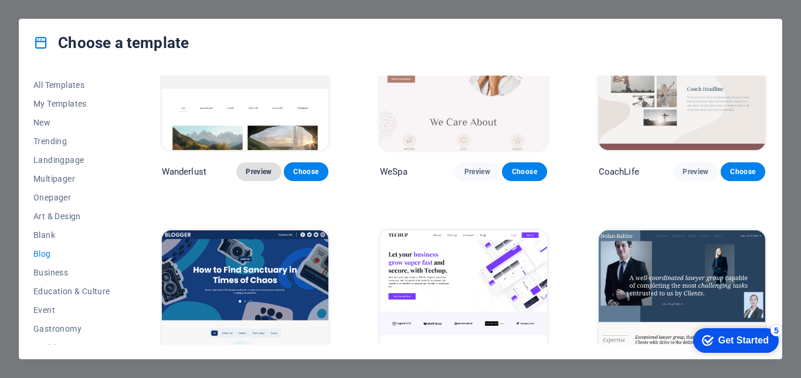
click at [270, 167] on span "Preview" at bounding box center [259, 171] width 26 height 9
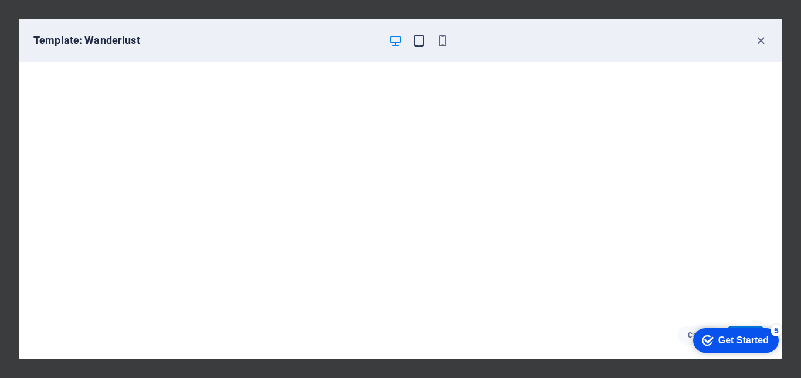
click at [416, 40] on icon "button" at bounding box center [418, 40] width 13 height 13
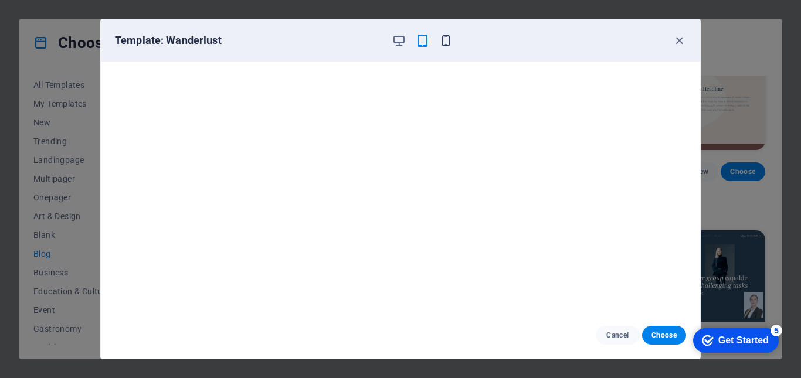
click at [443, 35] on icon "button" at bounding box center [445, 40] width 13 height 13
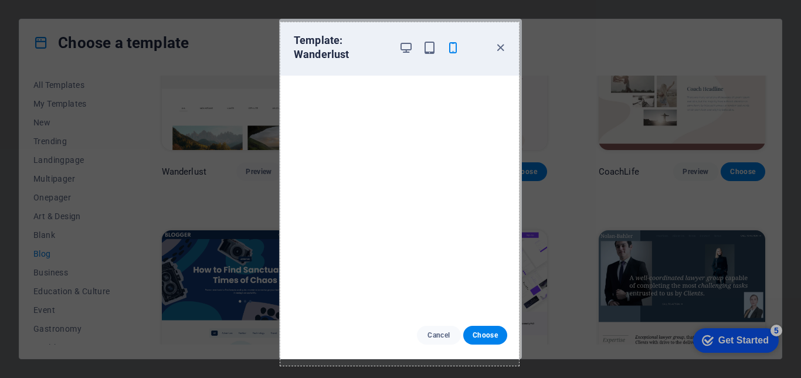
drag, startPoint x: 280, startPoint y: 22, endPoint x: 519, endPoint y: 366, distance: 418.5
click at [519, 366] on div "407 X 586" at bounding box center [400, 189] width 801 height 378
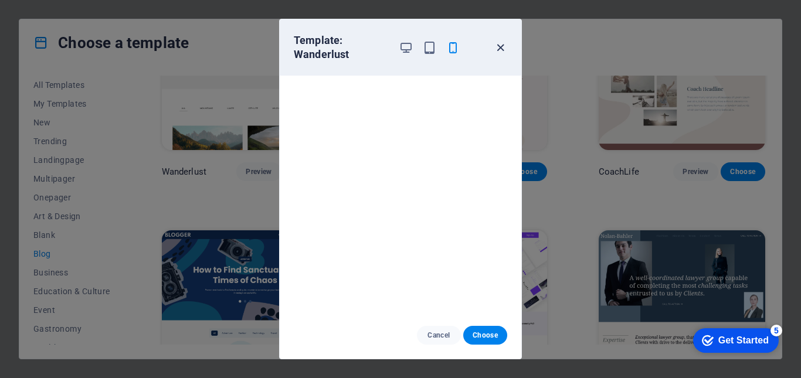
click at [504, 52] on icon "button" at bounding box center [500, 47] width 13 height 13
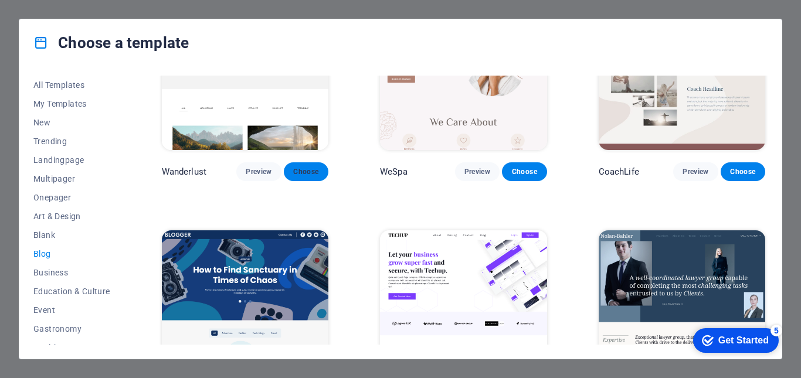
click at [301, 167] on span "Choose" at bounding box center [306, 171] width 26 height 9
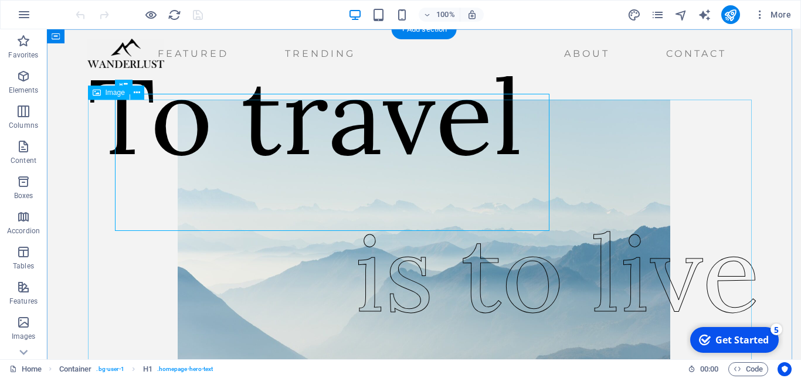
click at [587, 150] on figure at bounding box center [424, 241] width 664 height 282
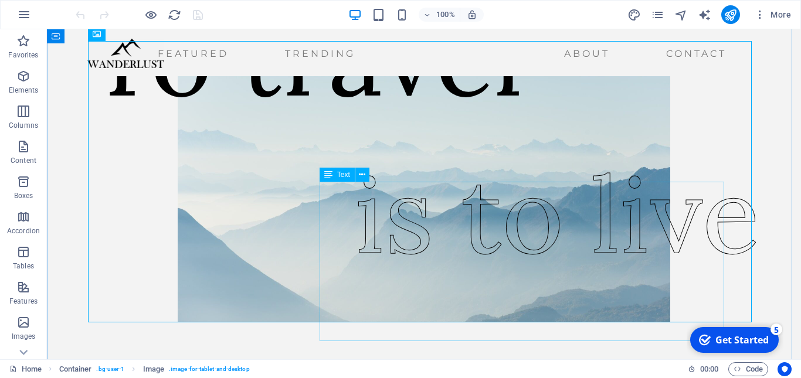
scroll to position [117, 0]
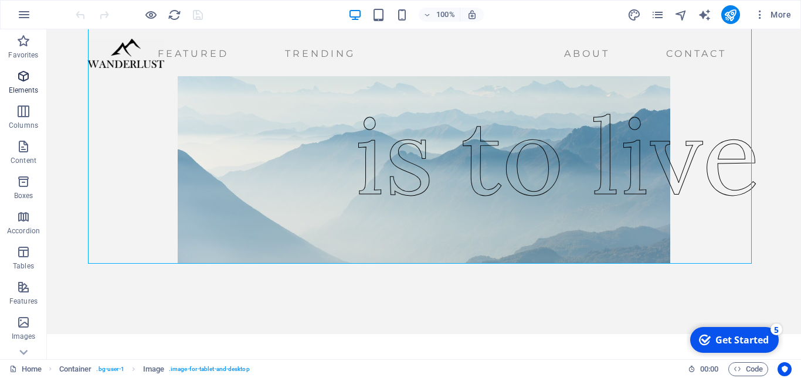
click at [28, 90] on p "Elements" at bounding box center [24, 90] width 30 height 9
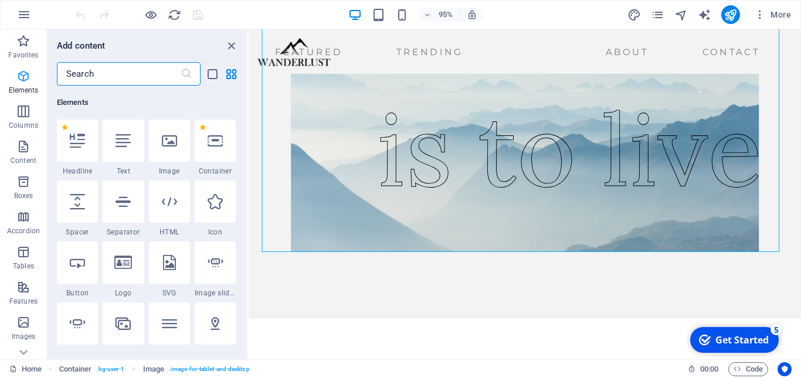
scroll to position [125, 0]
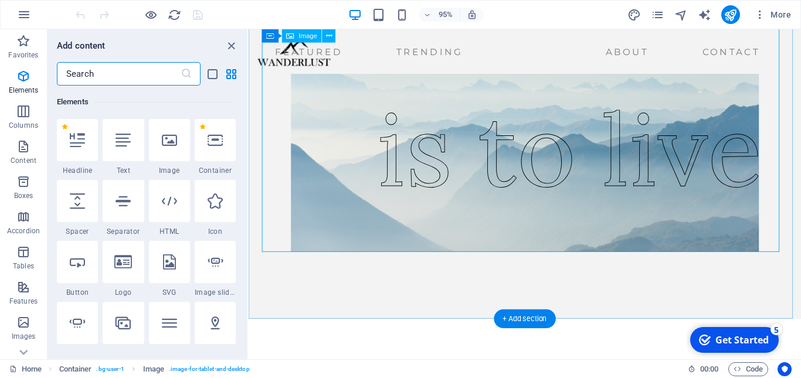
click at [315, 141] on figure at bounding box center [540, 123] width 554 height 282
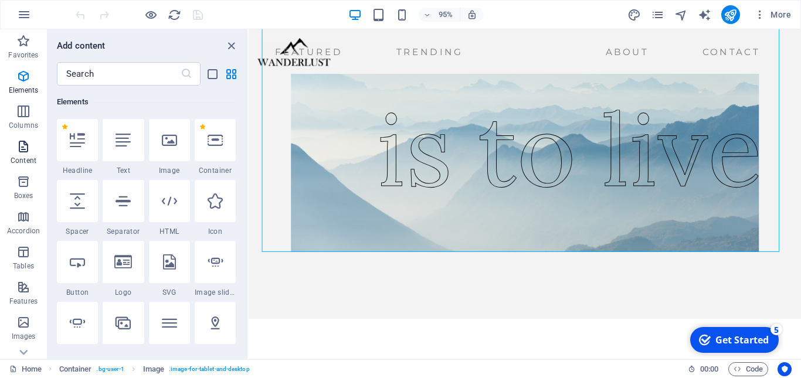
click at [19, 147] on icon "button" at bounding box center [23, 147] width 14 height 14
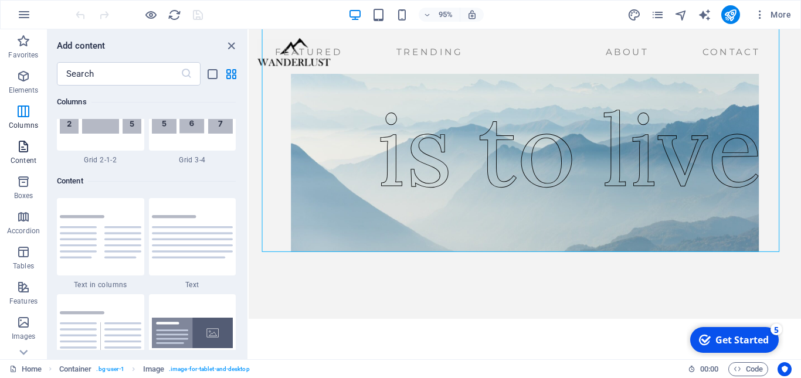
scroll to position [2052, 0]
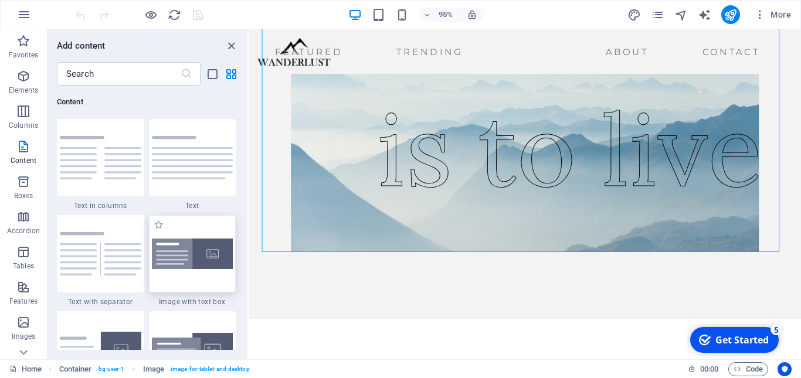
click at [188, 267] on img at bounding box center [193, 254] width 82 height 31
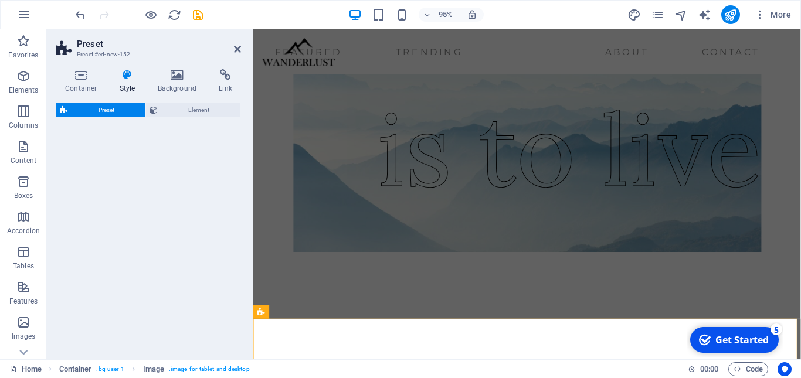
select select "rem"
select select "px"
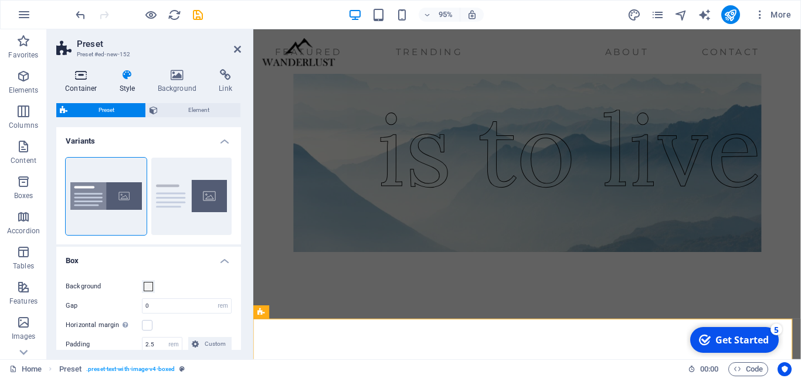
click at [70, 82] on h4 "Container" at bounding box center [83, 81] width 55 height 25
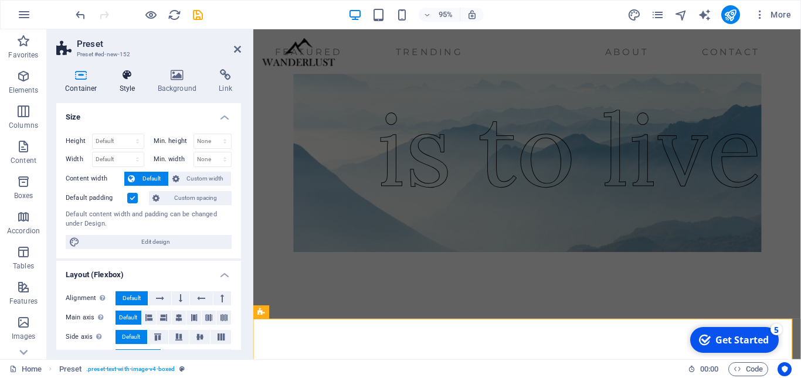
click at [120, 79] on icon at bounding box center [127, 75] width 33 height 12
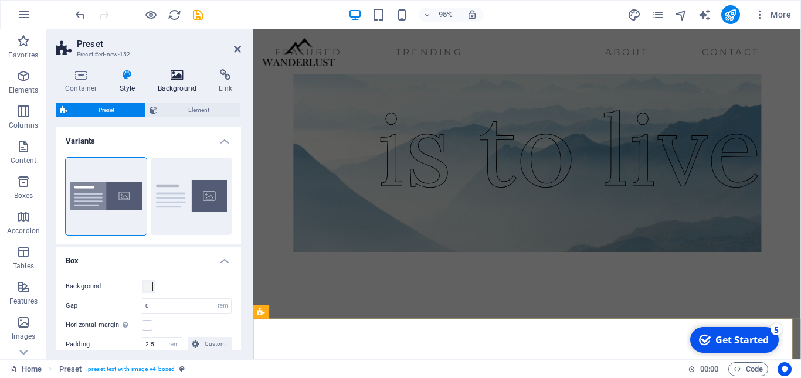
click at [188, 84] on h4 "Background" at bounding box center [180, 81] width 62 height 25
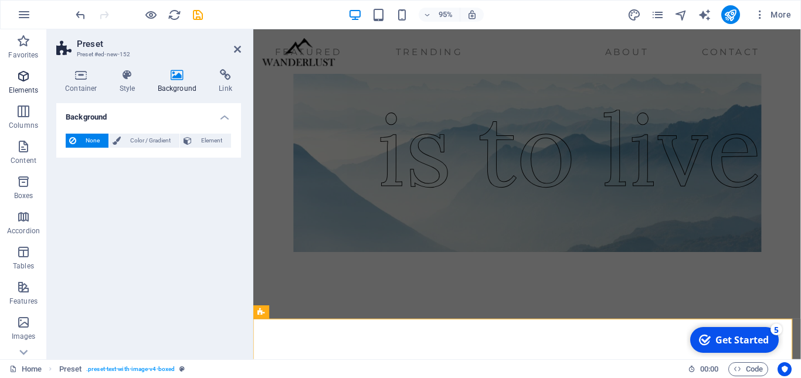
click at [0, 74] on span "Elements" at bounding box center [23, 83] width 47 height 28
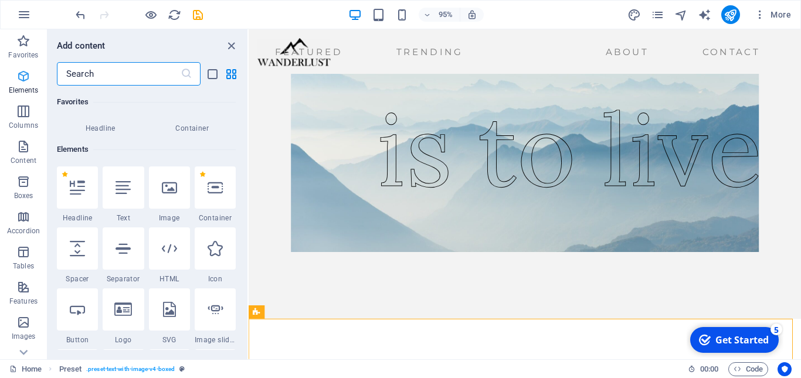
scroll to position [125, 0]
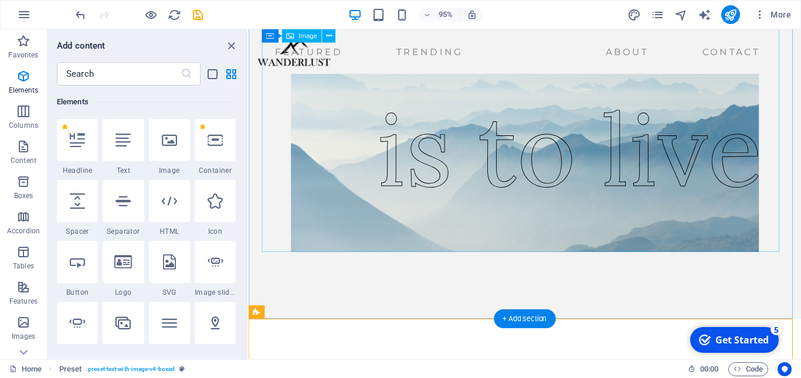
click at [338, 188] on figure at bounding box center [540, 123] width 554 height 282
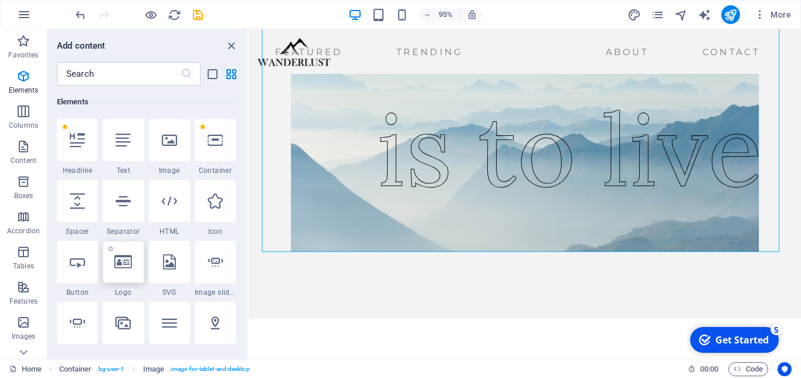
click at [135, 272] on div at bounding box center [123, 262] width 41 height 42
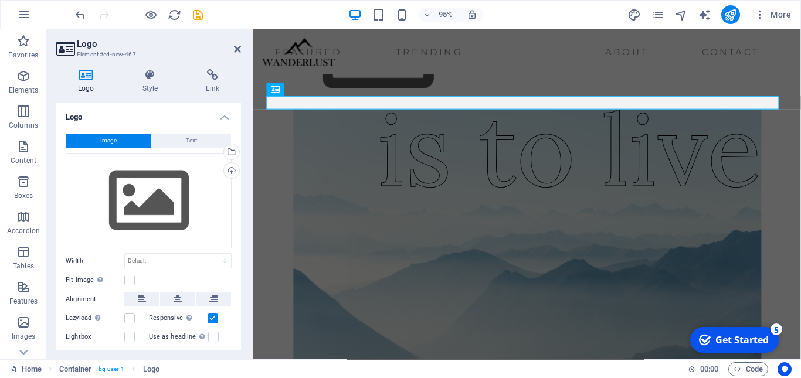
scroll to position [0, 0]
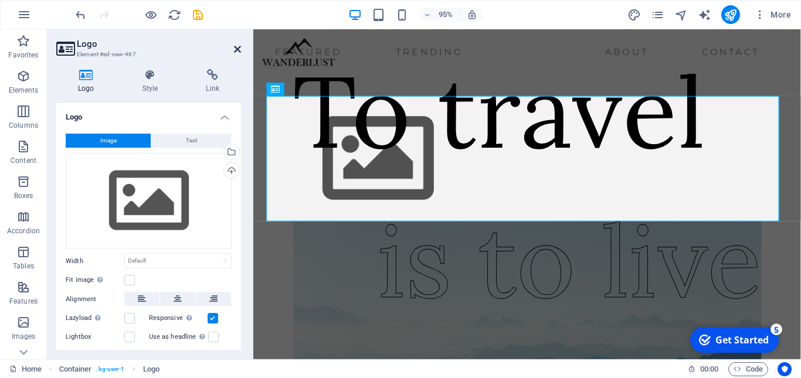
click at [235, 47] on icon at bounding box center [237, 49] width 7 height 9
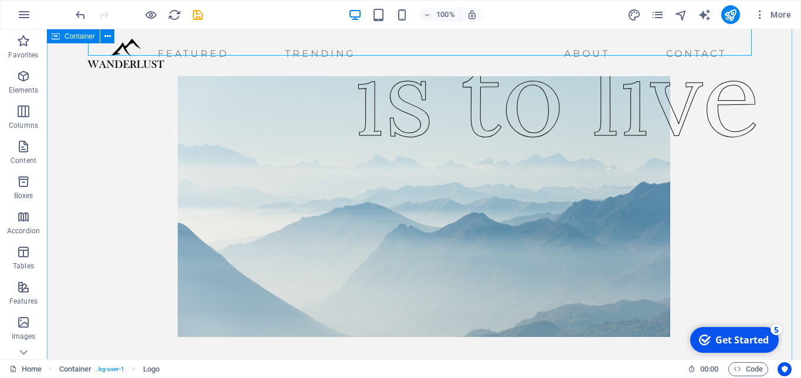
scroll to position [235, 0]
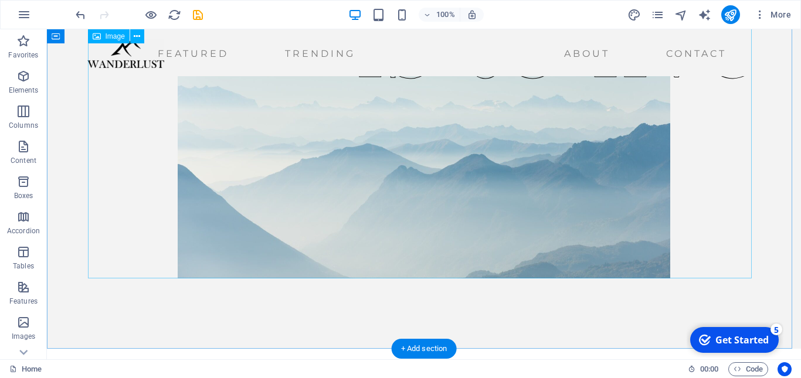
click at [576, 216] on figure at bounding box center [424, 138] width 664 height 282
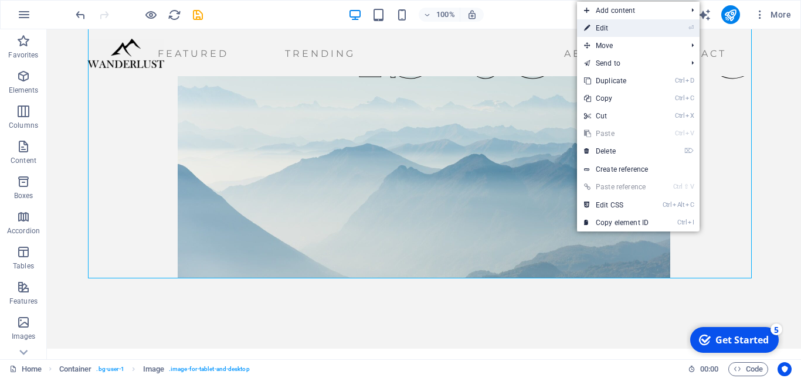
click at [645, 32] on link "⏎ Edit" at bounding box center [616, 28] width 79 height 18
select select "px"
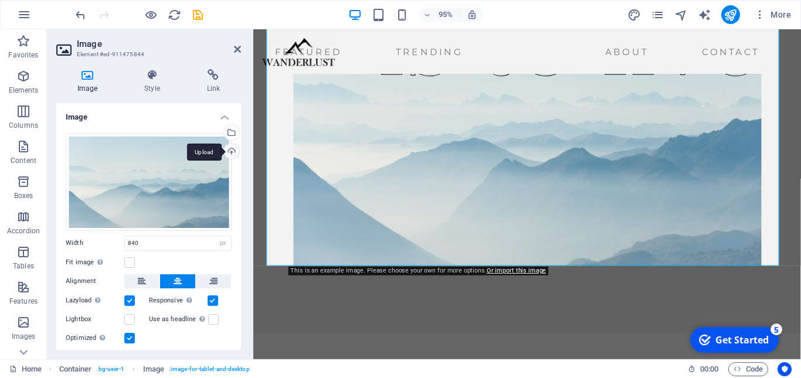
click at [229, 145] on div "Upload" at bounding box center [231, 153] width 18 height 18
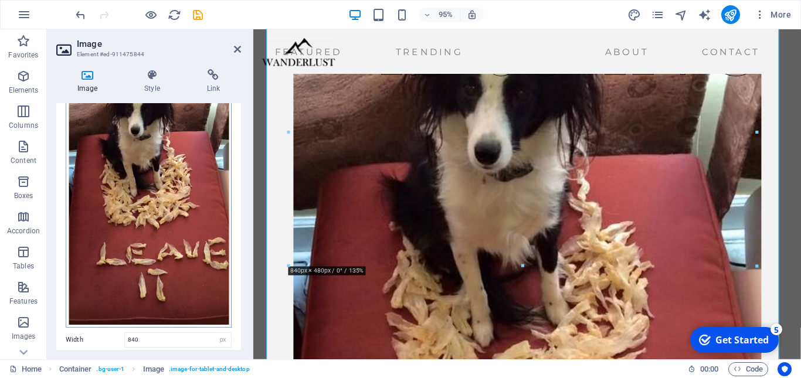
scroll to position [117, 0]
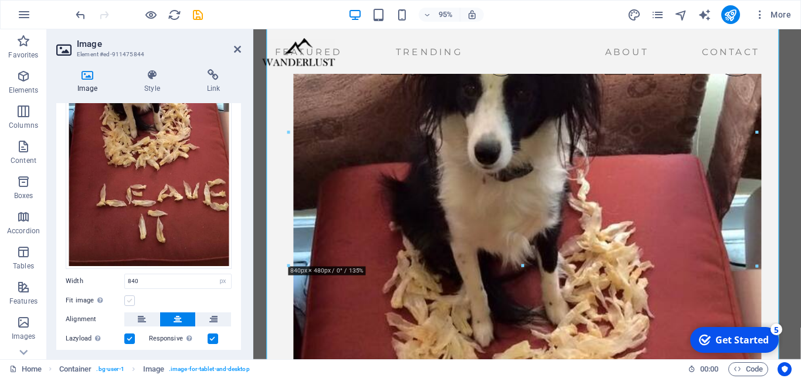
click at [128, 296] on label at bounding box center [129, 301] width 11 height 11
click at [0, 0] on input "Fit image Automatically fit image to a fixed width and height" at bounding box center [0, 0] width 0 height 0
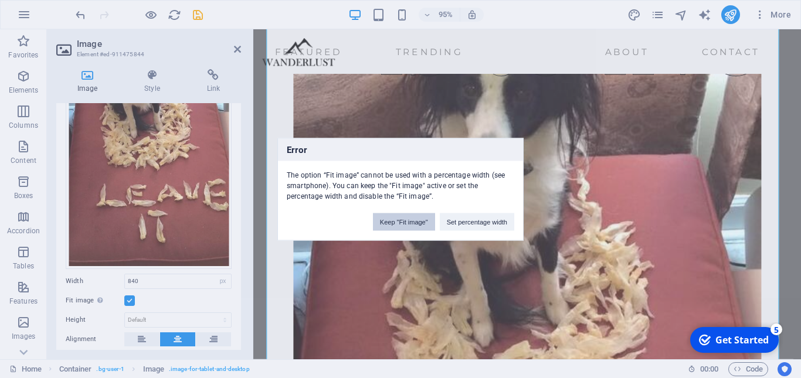
click at [425, 221] on button "Keep "Fit image"" at bounding box center [404, 222] width 62 height 18
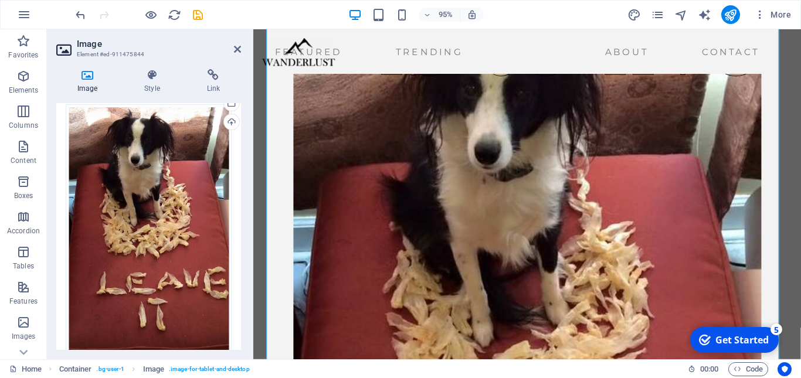
scroll to position [0, 0]
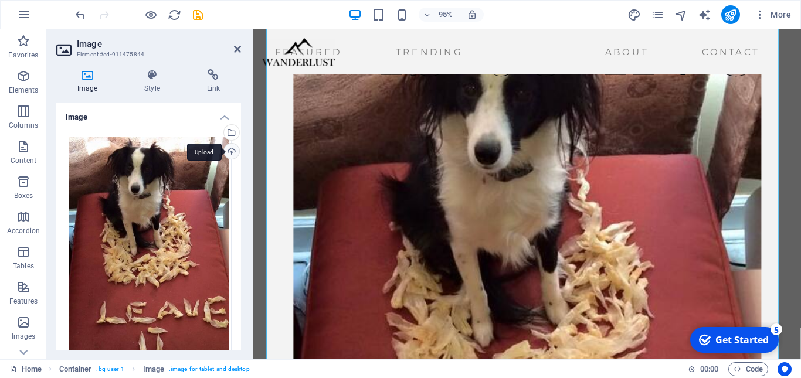
click at [228, 153] on div "Upload" at bounding box center [231, 153] width 18 height 18
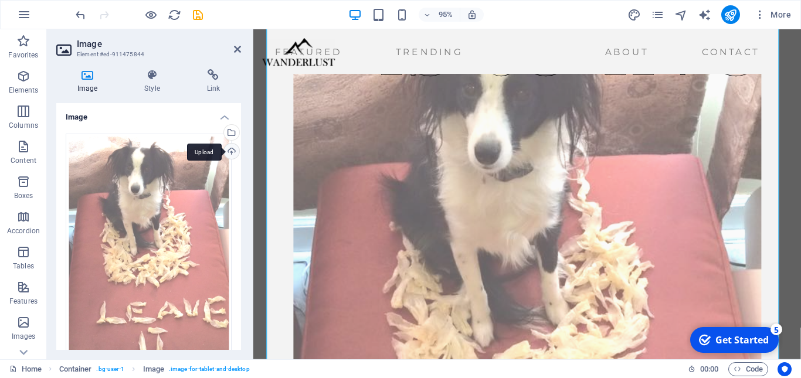
click at [226, 151] on div "Upload" at bounding box center [231, 153] width 18 height 18
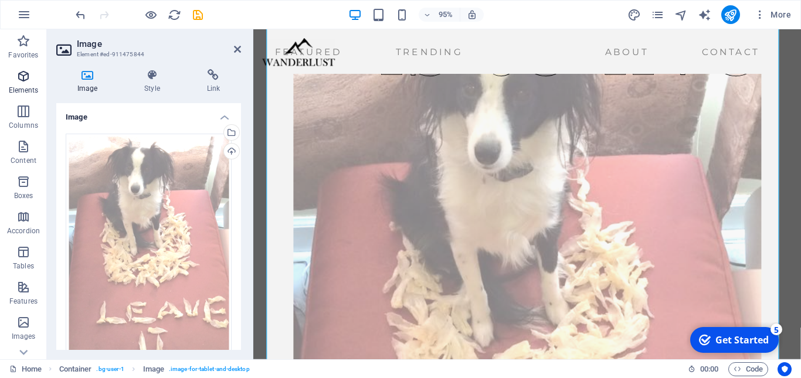
click at [26, 82] on icon "button" at bounding box center [23, 76] width 14 height 14
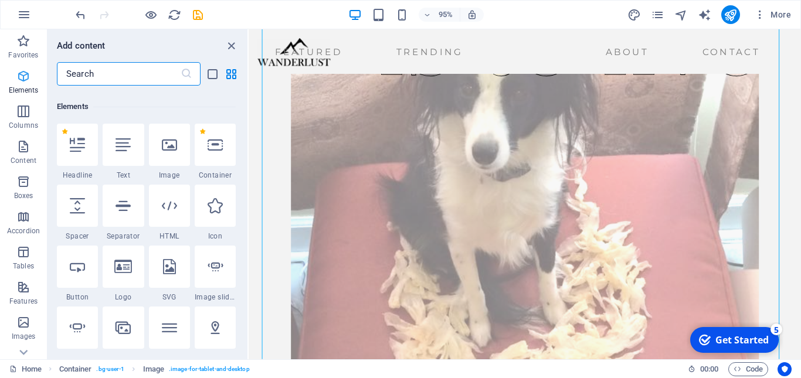
scroll to position [125, 0]
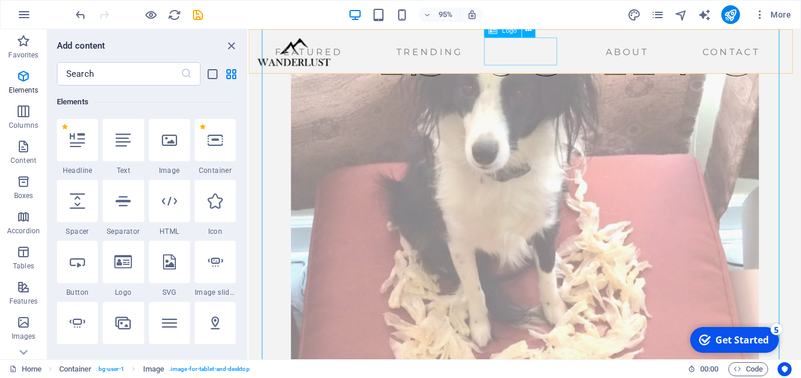
click at [335, 52] on div at bounding box center [296, 53] width 77 height 29
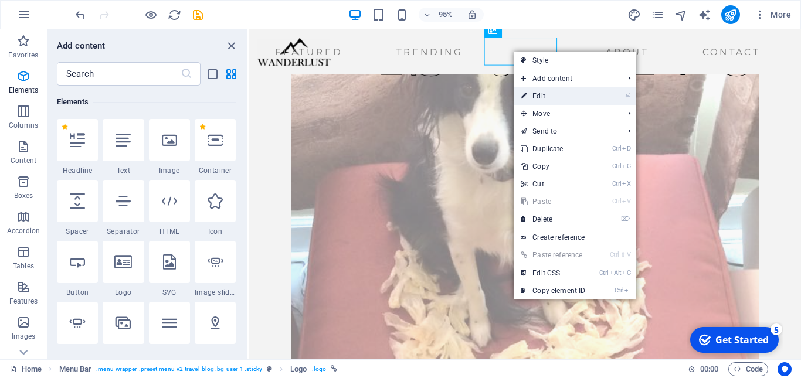
click at [524, 91] on icon at bounding box center [524, 96] width 6 height 18
select select "px"
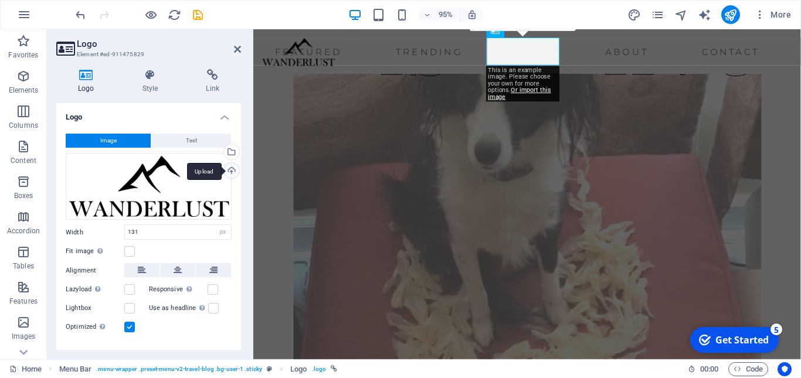
click at [224, 169] on div "Upload" at bounding box center [231, 172] width 18 height 18
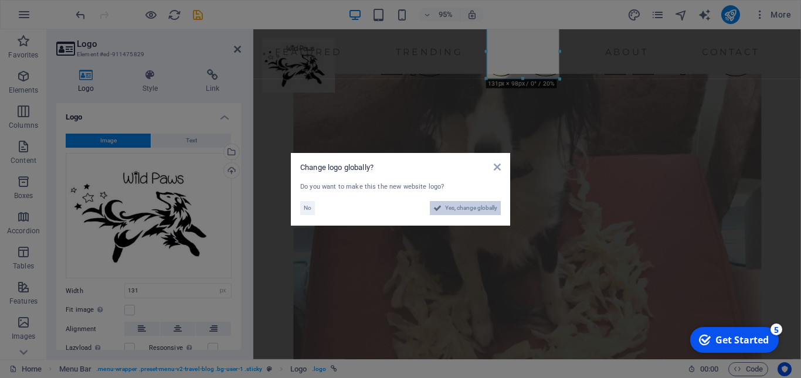
click at [463, 207] on span "Yes, change globally" at bounding box center [471, 208] width 52 height 14
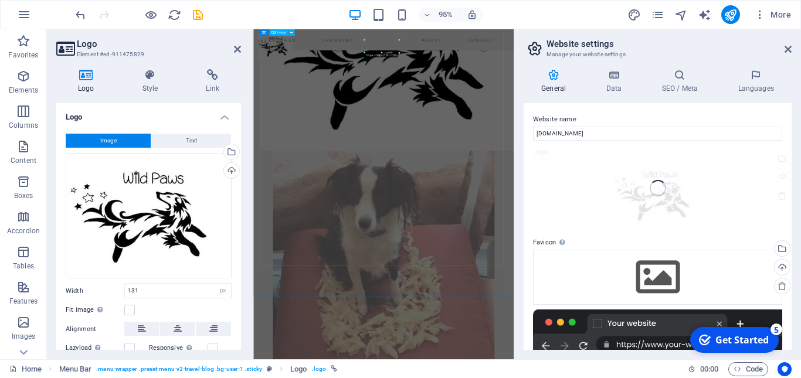
scroll to position [509, 0]
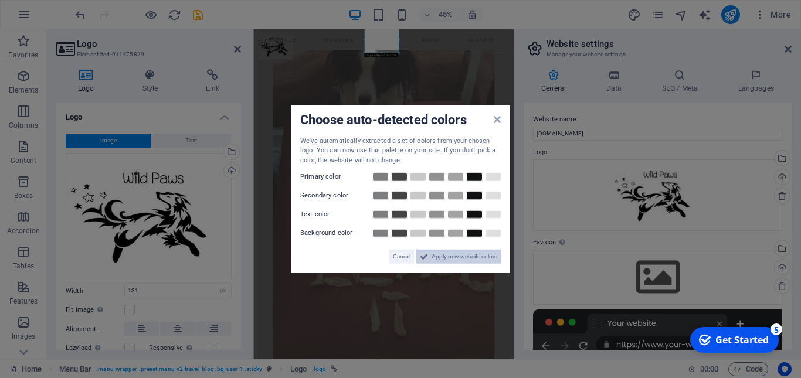
click at [467, 252] on span "Apply new website colors" at bounding box center [465, 257] width 66 height 14
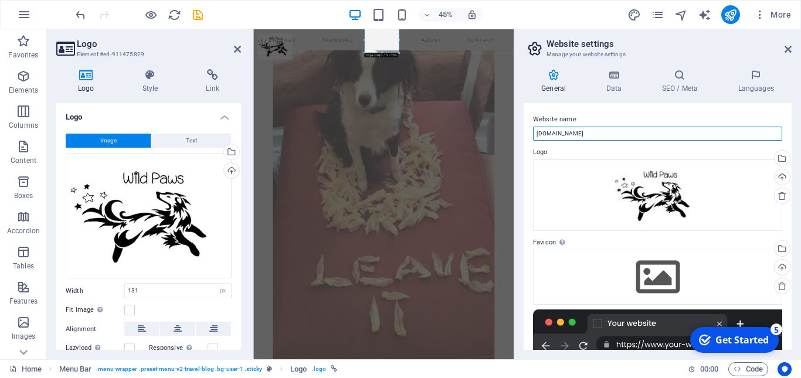
drag, startPoint x: 657, startPoint y: 127, endPoint x: 526, endPoint y: 150, distance: 132.7
click at [526, 150] on div "Website name [DOMAIN_NAME] Logo Drag files here, click to choose files or selec…" at bounding box center [658, 226] width 268 height 247
type input "Wild Paws Chicago"
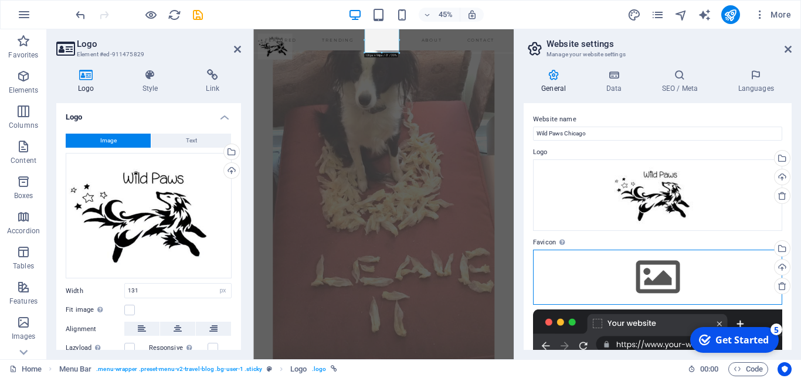
click at [641, 274] on div "Drag files here, click to choose files or select files from Files or our free s…" at bounding box center [657, 277] width 249 height 55
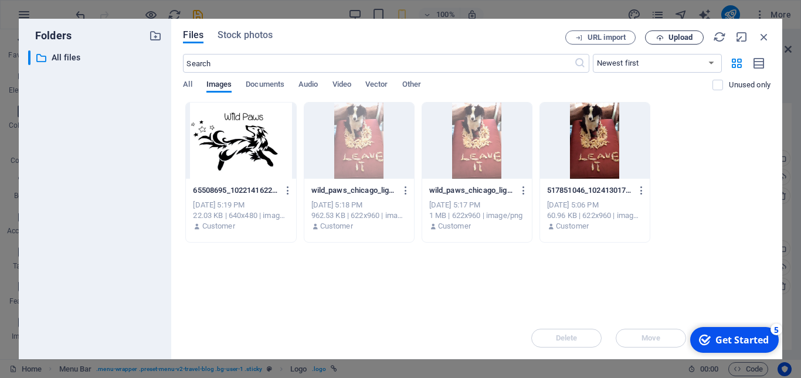
click at [670, 38] on span "Upload" at bounding box center [681, 37] width 24 height 7
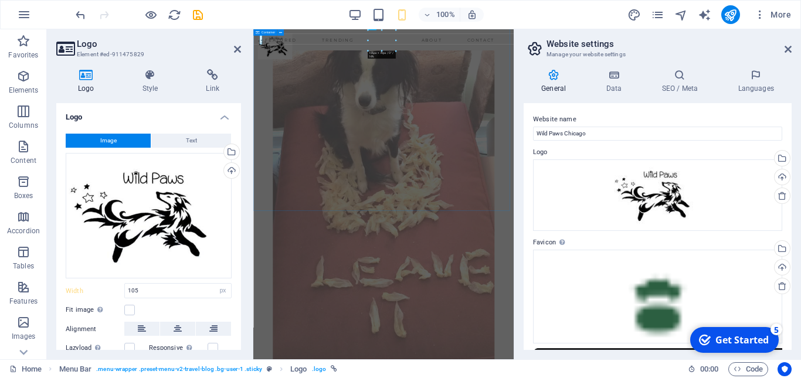
scroll to position [901, 0]
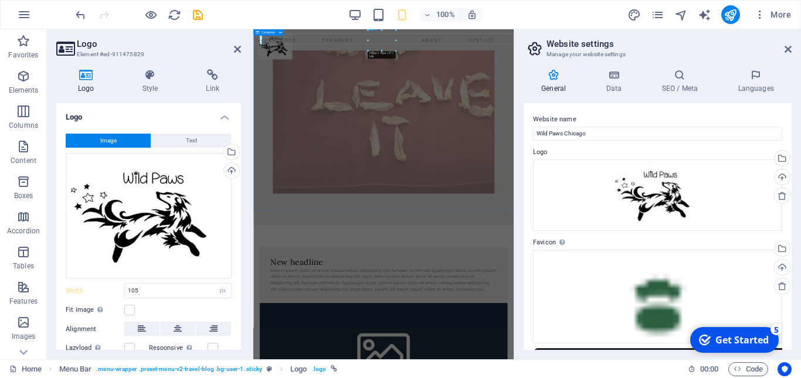
type input "131"
click at [758, 13] on icon "button" at bounding box center [760, 15] width 12 height 12
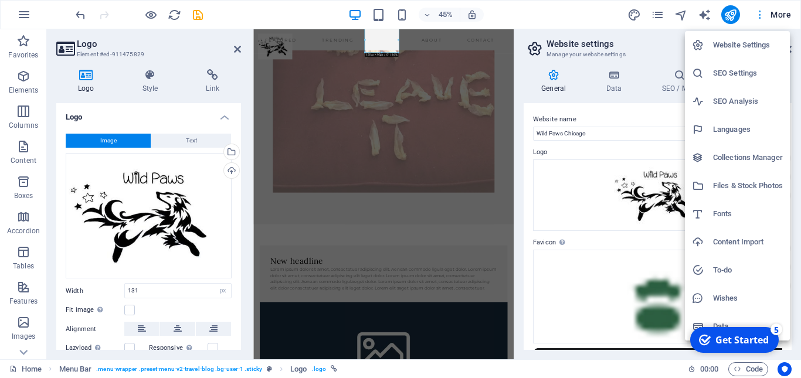
click at [758, 13] on div at bounding box center [400, 189] width 801 height 378
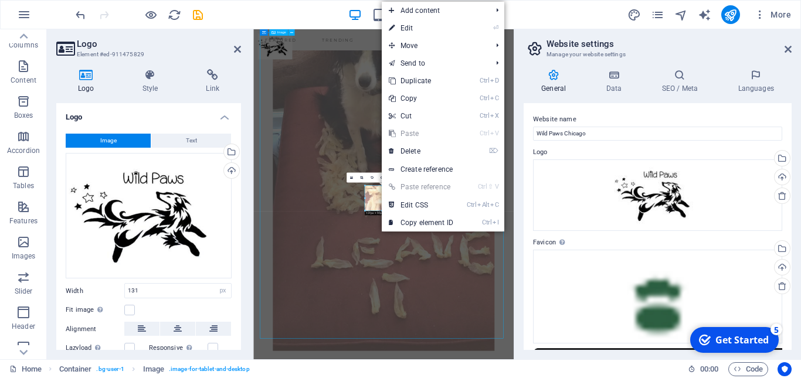
scroll to position [553, 0]
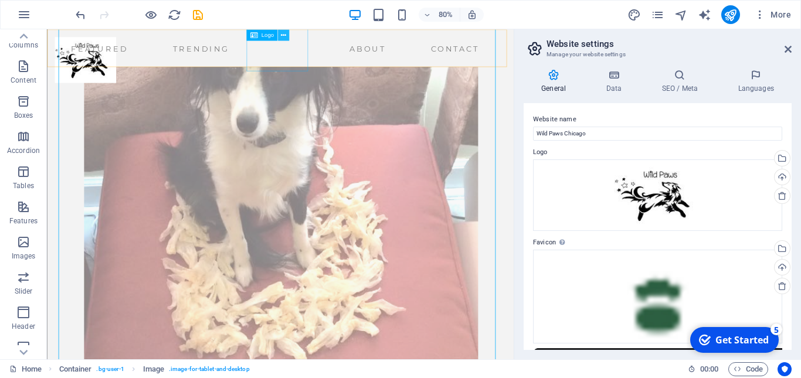
click at [287, 35] on button at bounding box center [283, 34] width 11 height 11
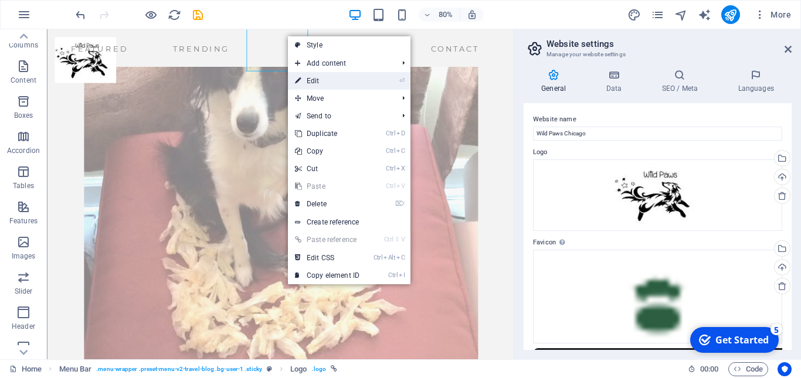
click at [311, 72] on link "⏎ Edit" at bounding box center [327, 81] width 79 height 18
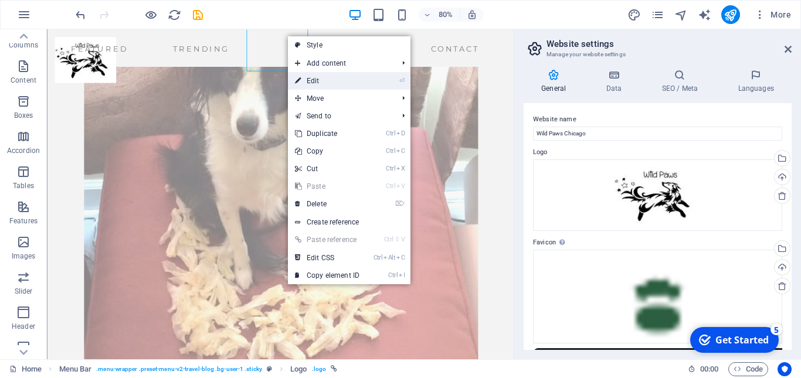
select select "px"
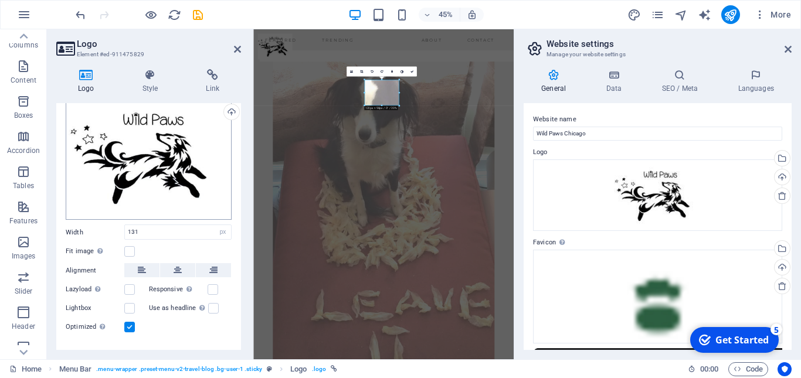
scroll to position [79, 0]
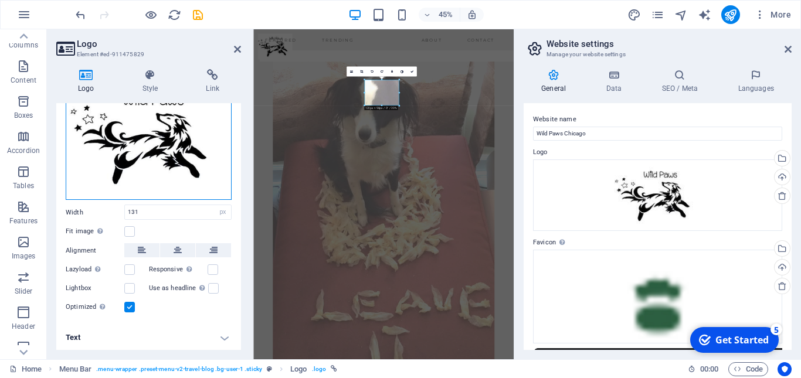
click at [208, 167] on div "Drag files here, click to choose files or select files from Files or our free s…" at bounding box center [149, 137] width 166 height 126
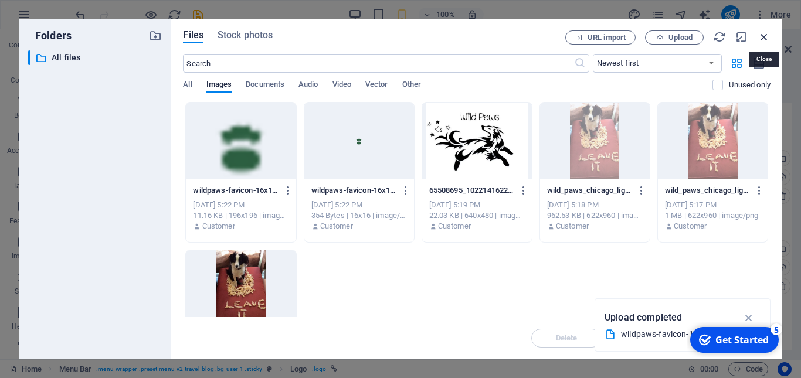
click at [768, 37] on icon "button" at bounding box center [764, 36] width 13 height 13
type input "131"
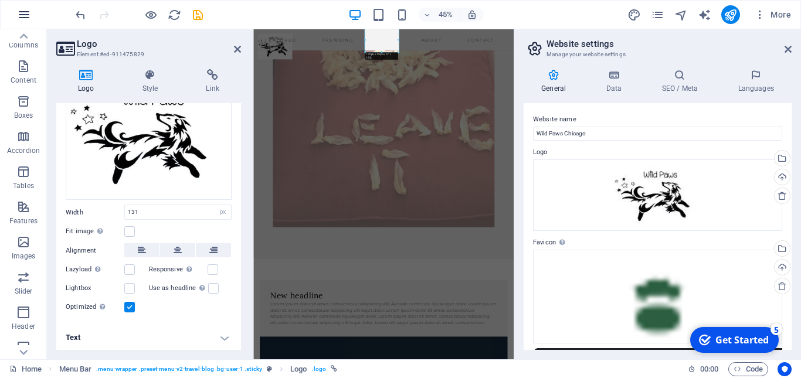
click at [22, 16] on icon "button" at bounding box center [24, 15] width 14 height 14
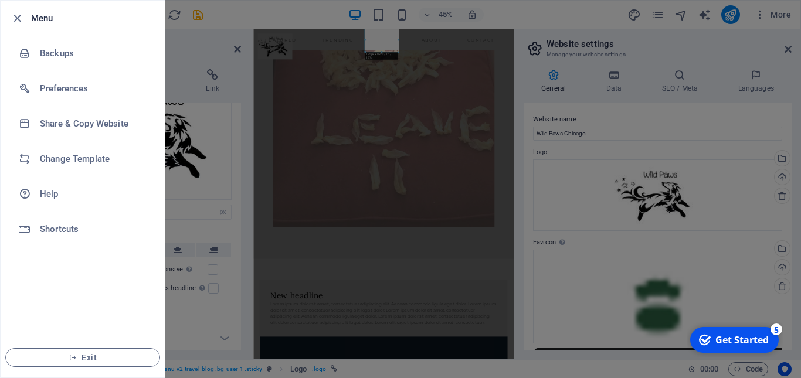
click at [22, 16] on icon "button" at bounding box center [17, 18] width 13 height 13
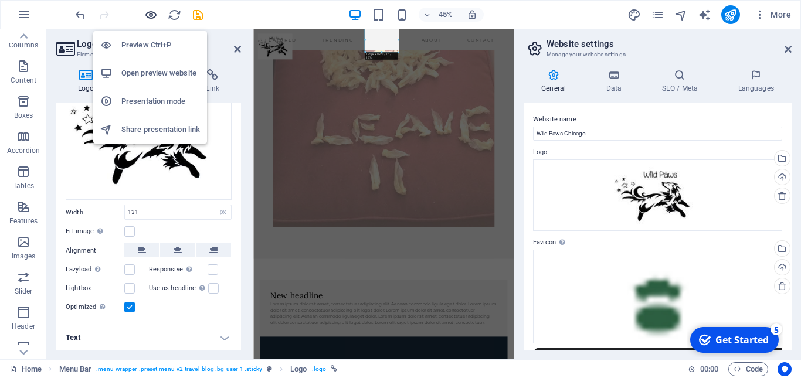
click at [151, 18] on icon "button" at bounding box center [150, 14] width 13 height 13
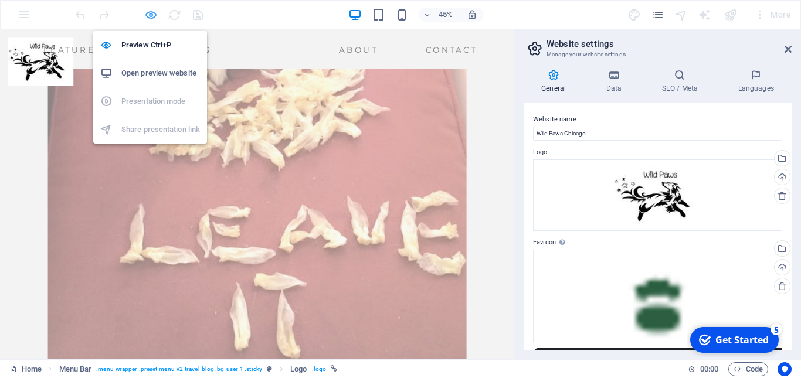
scroll to position [844, 0]
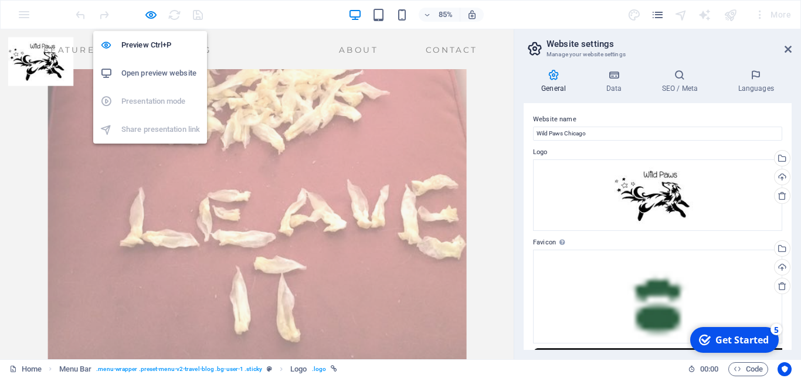
click at [150, 66] on li "Open preview website" at bounding box center [150, 73] width 114 height 28
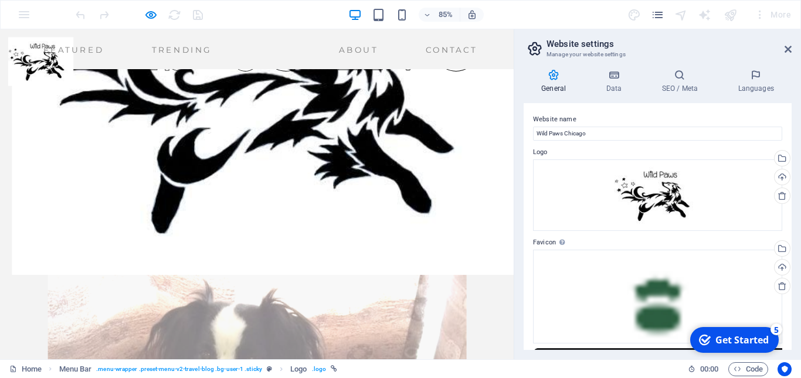
scroll to position [117, 0]
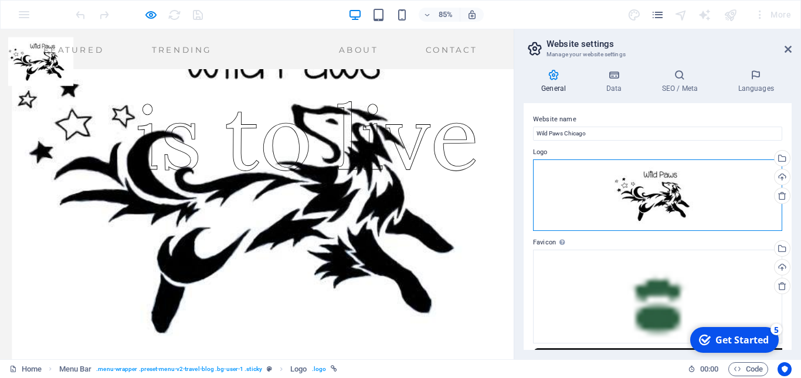
click at [577, 162] on div "Drag files here, click to choose files or select files from Files or our free s…" at bounding box center [657, 196] width 249 height 72
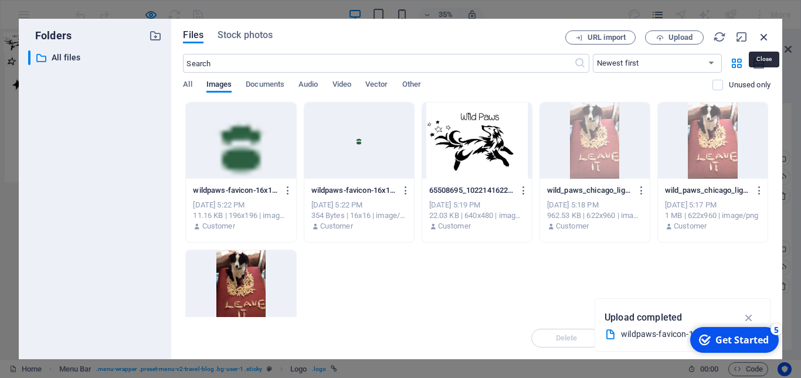
click at [760, 32] on icon "button" at bounding box center [764, 36] width 13 height 13
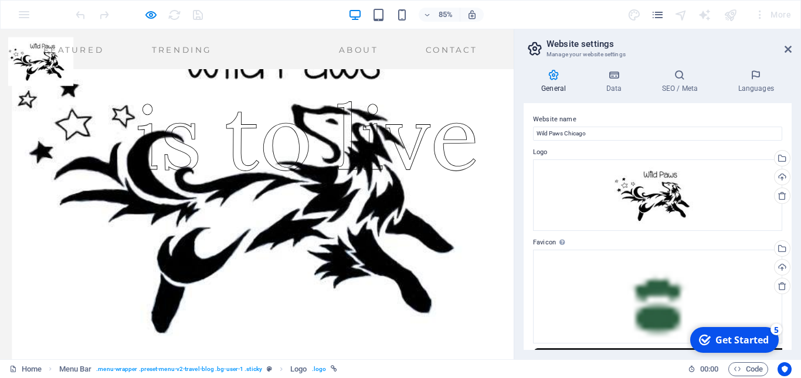
click at [514, 154] on span "is to live" at bounding box center [360, 155] width 405 height 135
click at [21, 14] on div "85% More" at bounding box center [401, 15] width 800 height 28
